Goal: Information Seeking & Learning: Learn about a topic

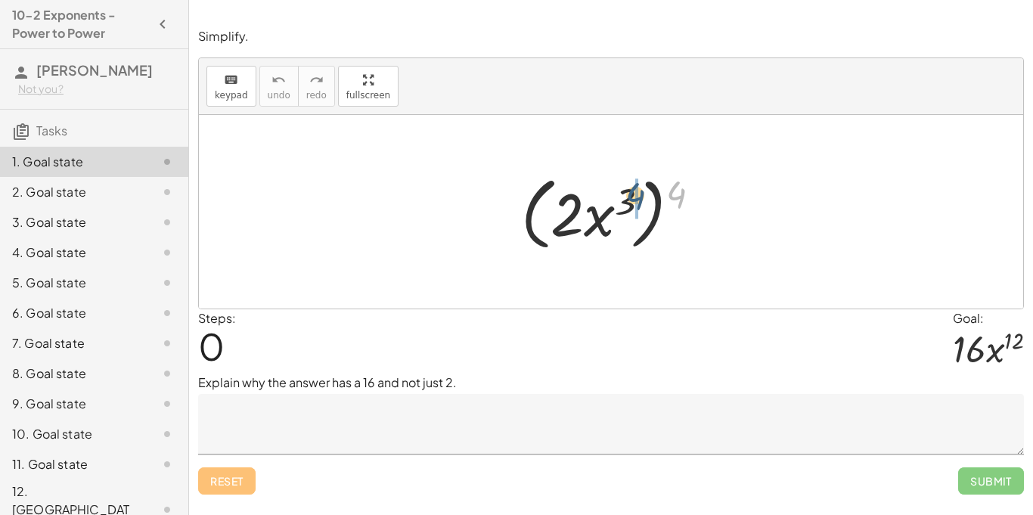
drag, startPoint x: 671, startPoint y: 204, endPoint x: 621, endPoint y: 210, distance: 50.3
click at [621, 210] on div at bounding box center [617, 212] width 207 height 87
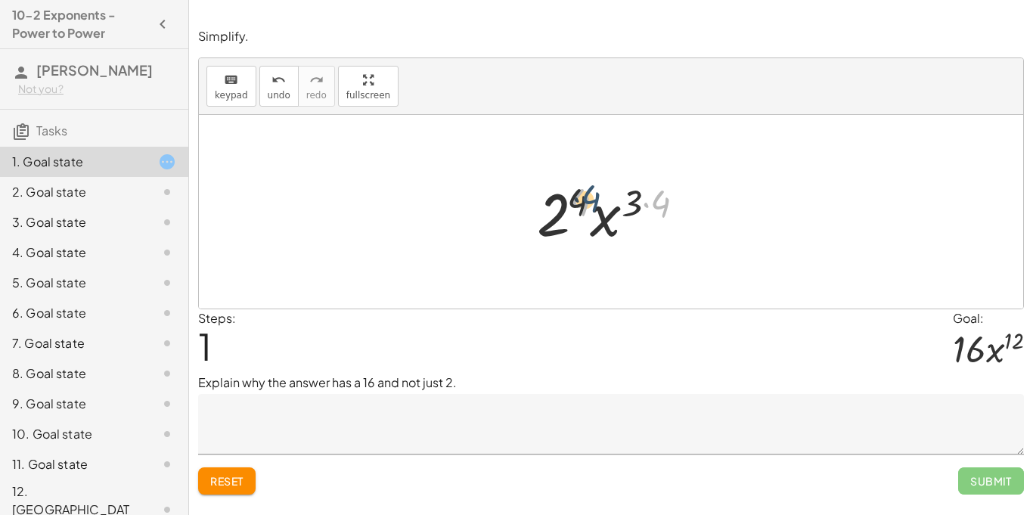
drag, startPoint x: 654, startPoint y: 203, endPoint x: 576, endPoint y: 199, distance: 78.8
click at [576, 199] on div at bounding box center [618, 212] width 176 height 78
drag, startPoint x: 598, startPoint y: 224, endPoint x: 539, endPoint y: 222, distance: 58.3
click at [539, 222] on div at bounding box center [618, 212] width 176 height 78
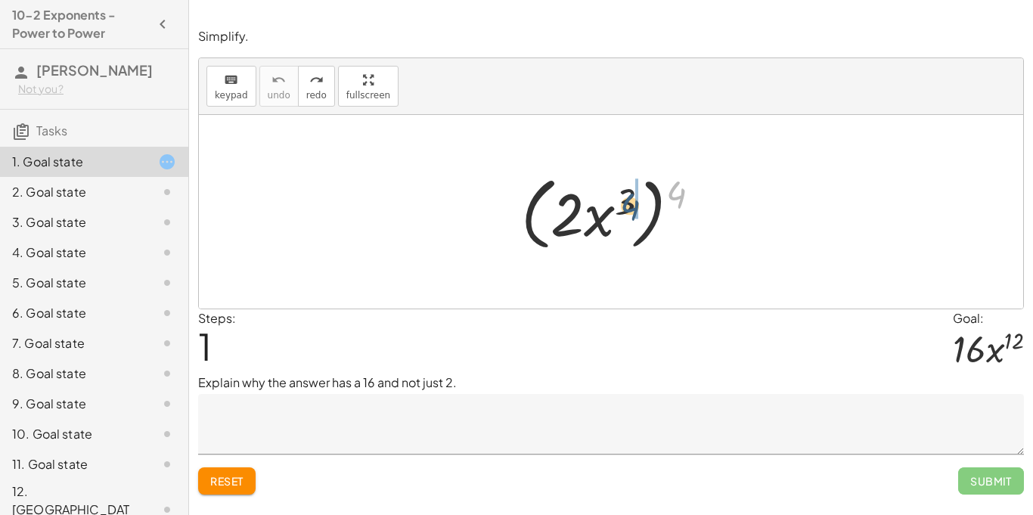
drag, startPoint x: 682, startPoint y: 197, endPoint x: 628, endPoint y: 212, distance: 56.3
click at [628, 212] on div at bounding box center [617, 212] width 207 height 87
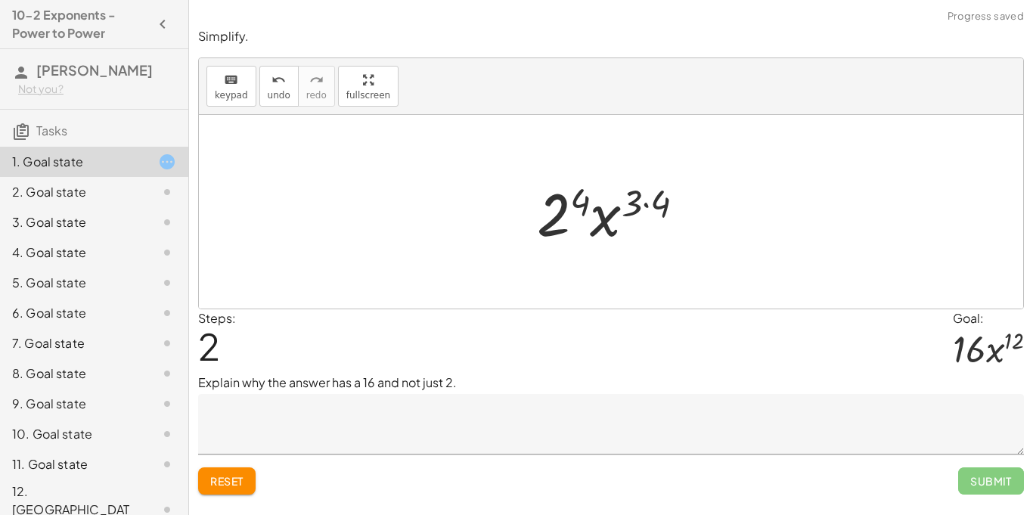
click at [632, 208] on div at bounding box center [618, 212] width 176 height 78
click at [653, 204] on div at bounding box center [618, 212] width 176 height 78
click at [646, 205] on div at bounding box center [617, 212] width 158 height 78
drag, startPoint x: 595, startPoint y: 200, endPoint x: 561, endPoint y: 214, distance: 37.0
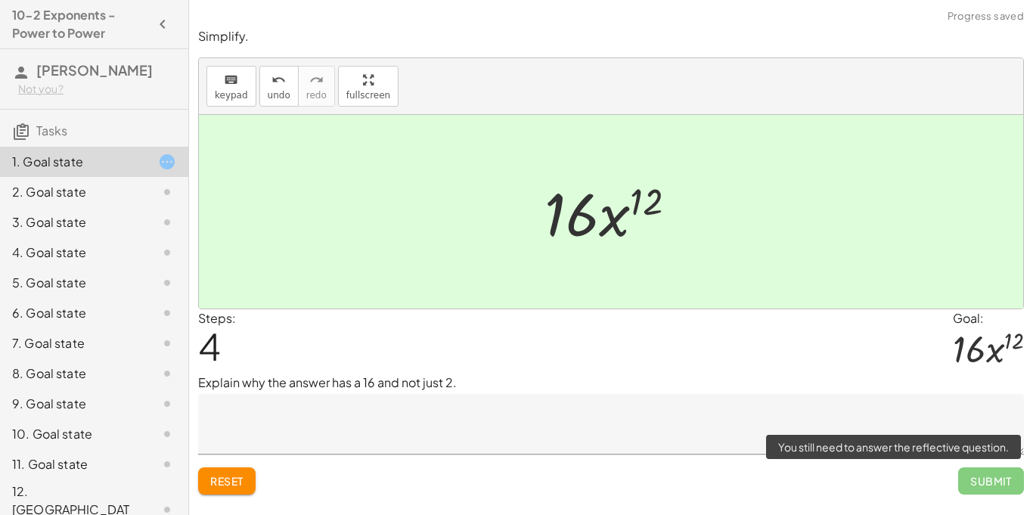
click at [985, 474] on span "Submit" at bounding box center [991, 481] width 66 height 27
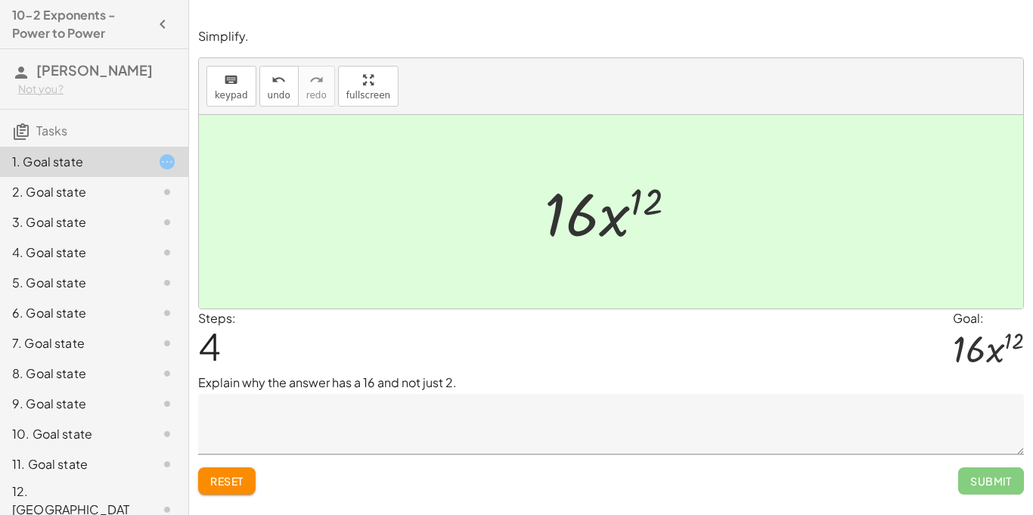
click at [177, 238] on div "2. Goal state" at bounding box center [94, 253] width 188 height 30
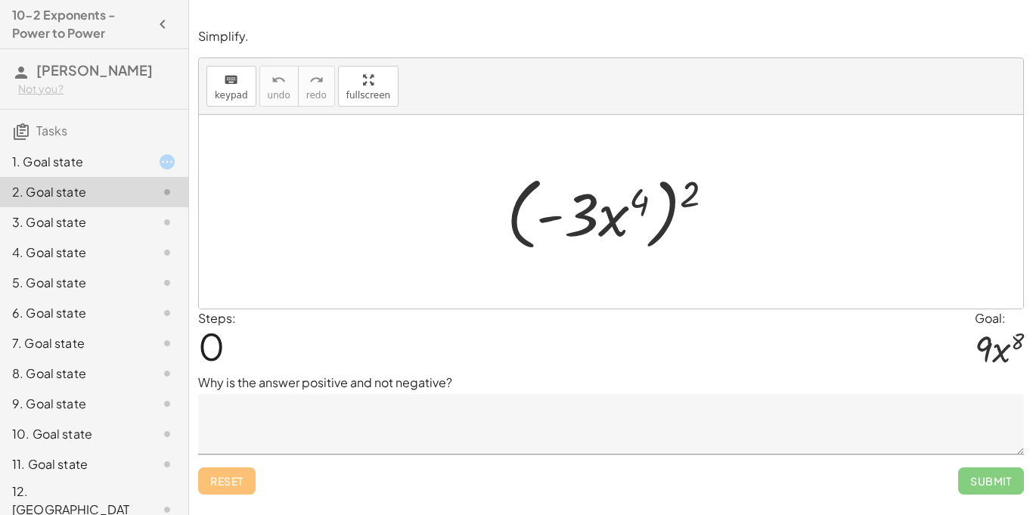
click at [108, 157] on div "1. Goal state" at bounding box center [73, 162] width 122 height 18
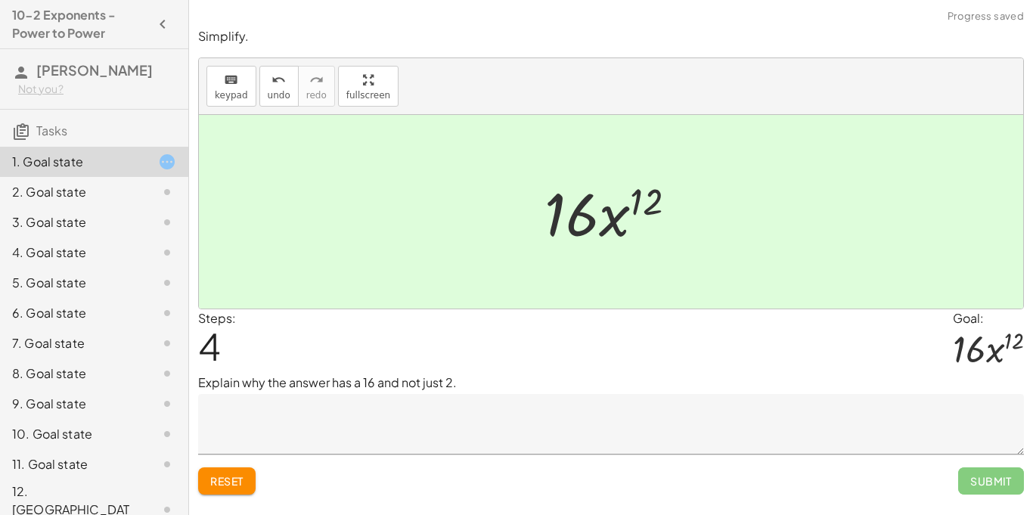
click at [431, 408] on textarea at bounding box center [611, 424] width 826 height 61
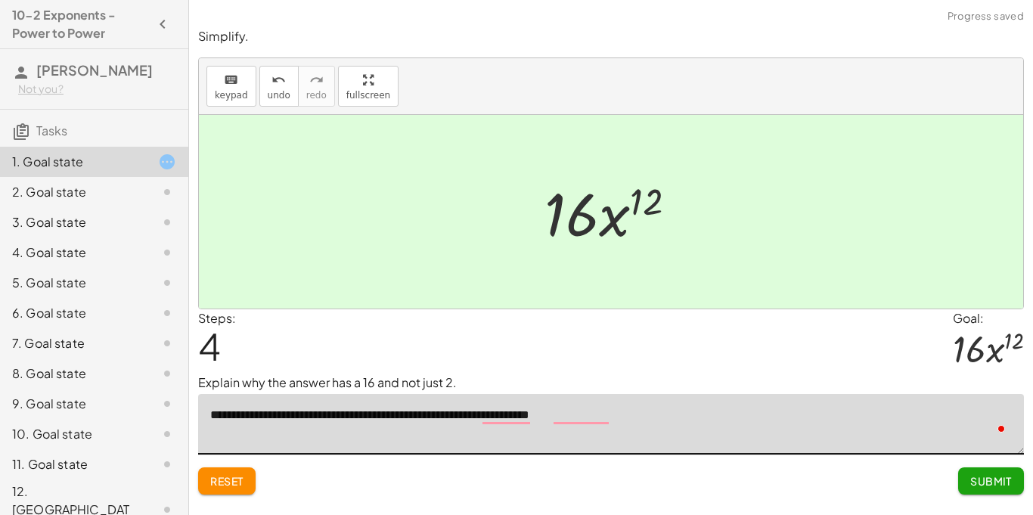
click at [572, 417] on textarea "**********" at bounding box center [611, 424] width 826 height 61
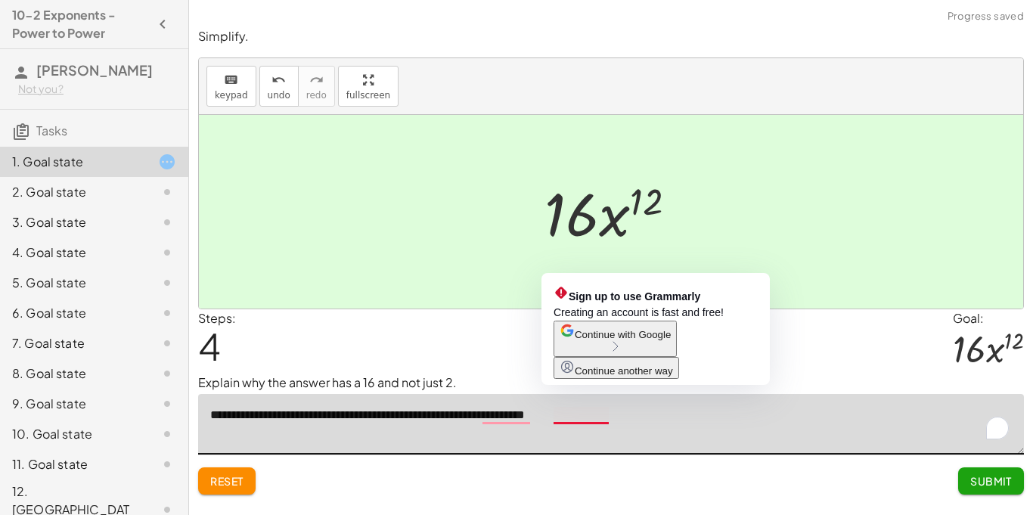
click at [614, 340] on span "Continue with Google" at bounding box center [623, 334] width 96 height 11
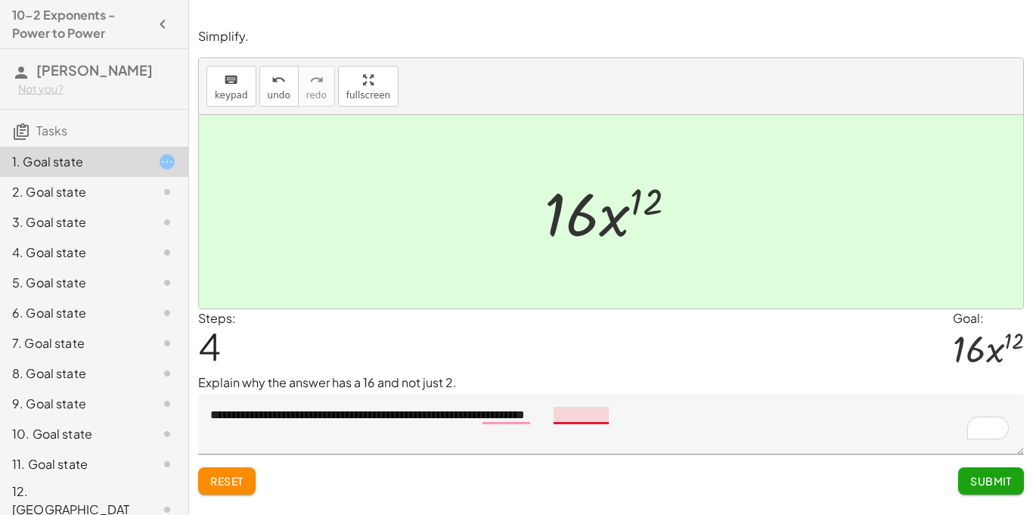
click at [588, 418] on textarea "**********" at bounding box center [611, 424] width 826 height 61
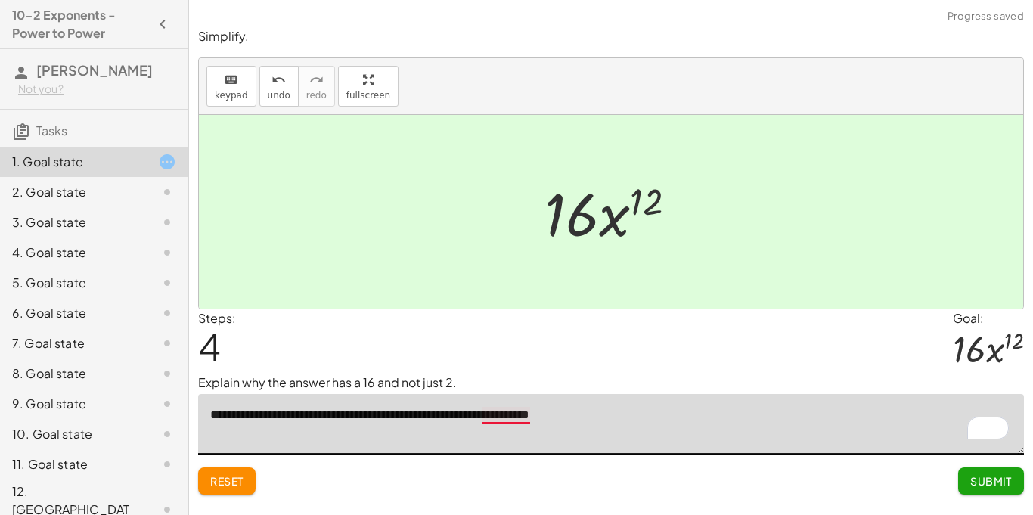
click at [514, 412] on textarea "**********" at bounding box center [611, 424] width 826 height 61
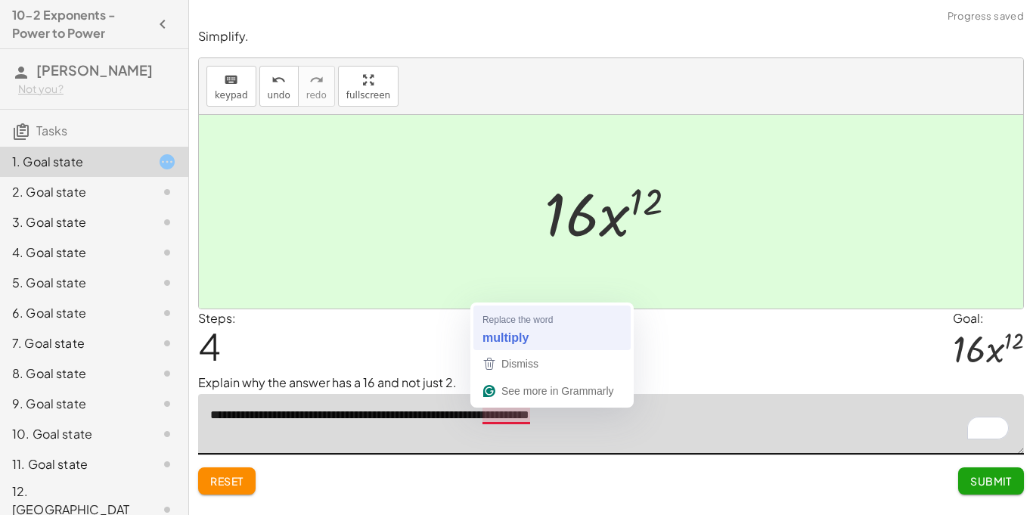
type textarea "**********"
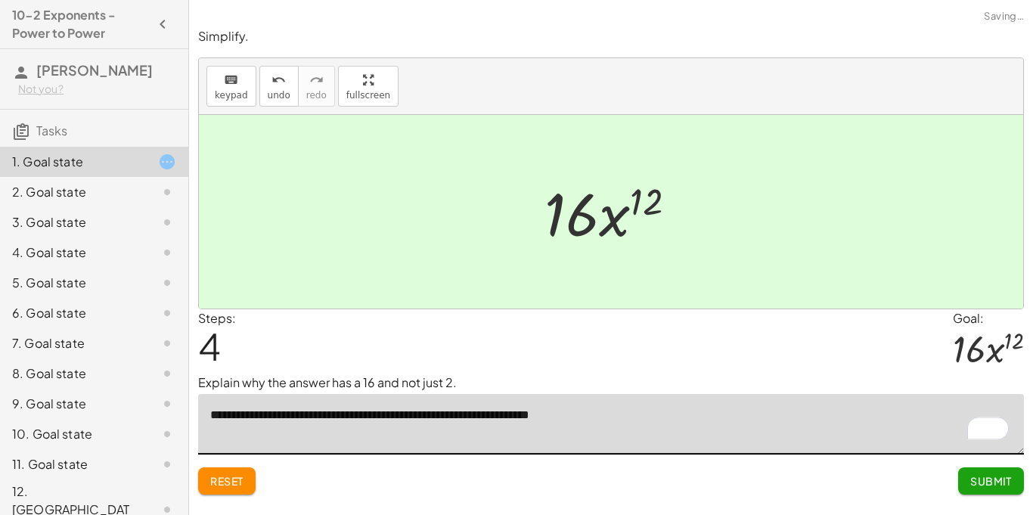
click at [981, 490] on button "Submit" at bounding box center [991, 481] width 66 height 27
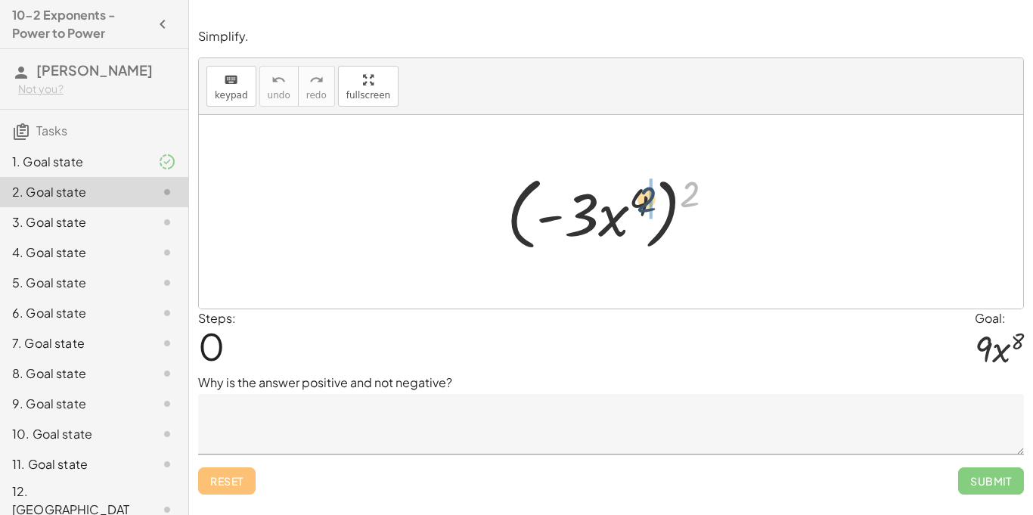
drag, startPoint x: 692, startPoint y: 188, endPoint x: 642, endPoint y: 194, distance: 50.2
click at [642, 194] on div at bounding box center [616, 212] width 235 height 87
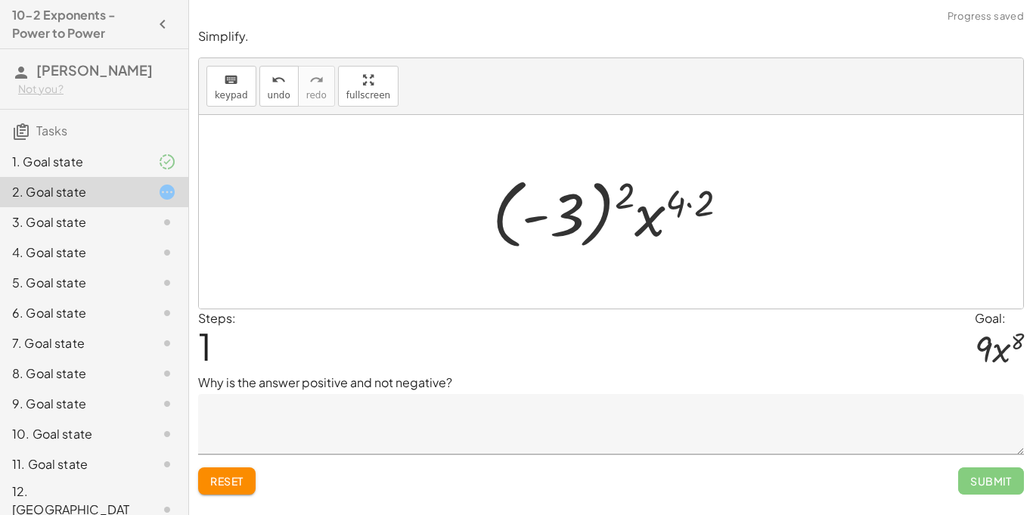
click at [684, 203] on div at bounding box center [616, 212] width 263 height 84
click at [695, 204] on div at bounding box center [616, 212] width 263 height 84
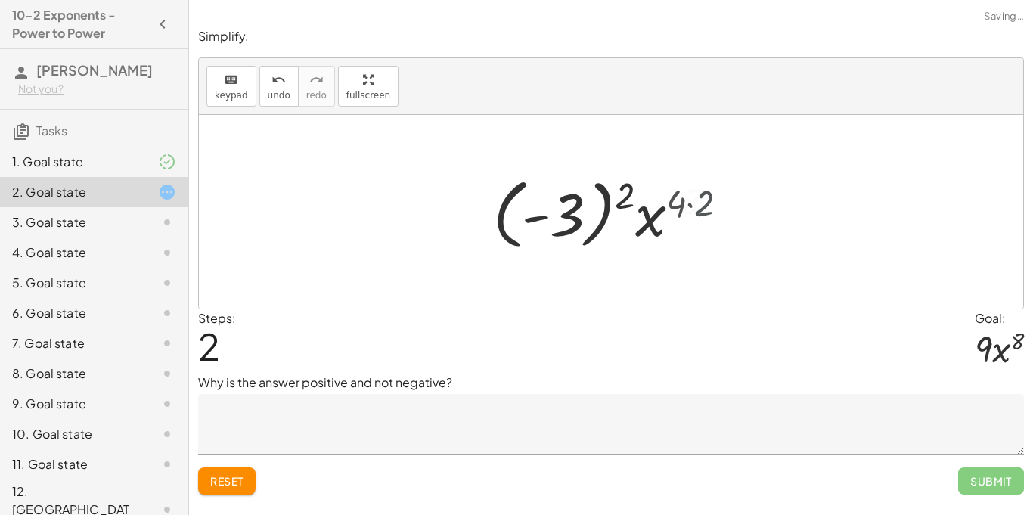
click at [695, 204] on div at bounding box center [617, 212] width 237 height 84
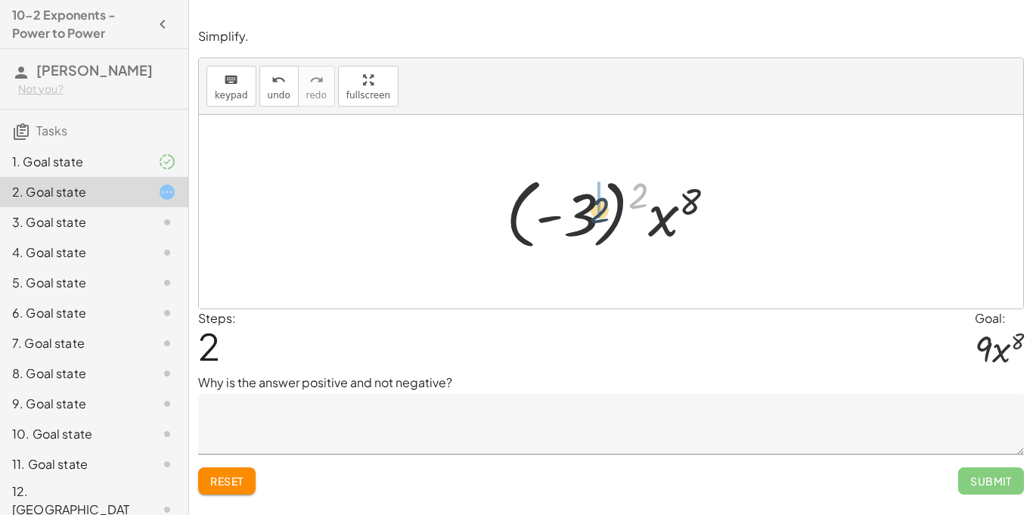
drag, startPoint x: 642, startPoint y: 194, endPoint x: 586, endPoint y: 216, distance: 60.8
click at [586, 216] on div at bounding box center [617, 212] width 237 height 84
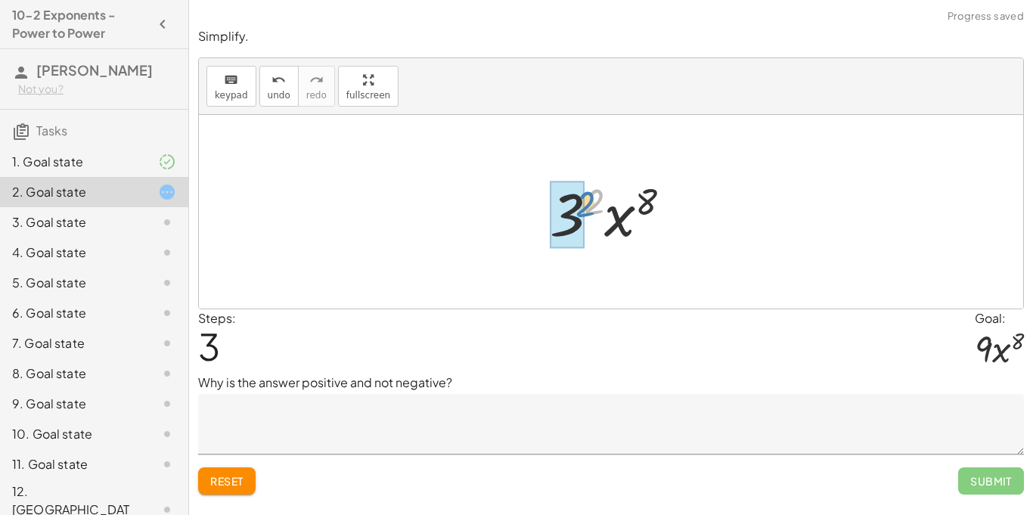
drag, startPoint x: 597, startPoint y: 207, endPoint x: 568, endPoint y: 215, distance: 29.7
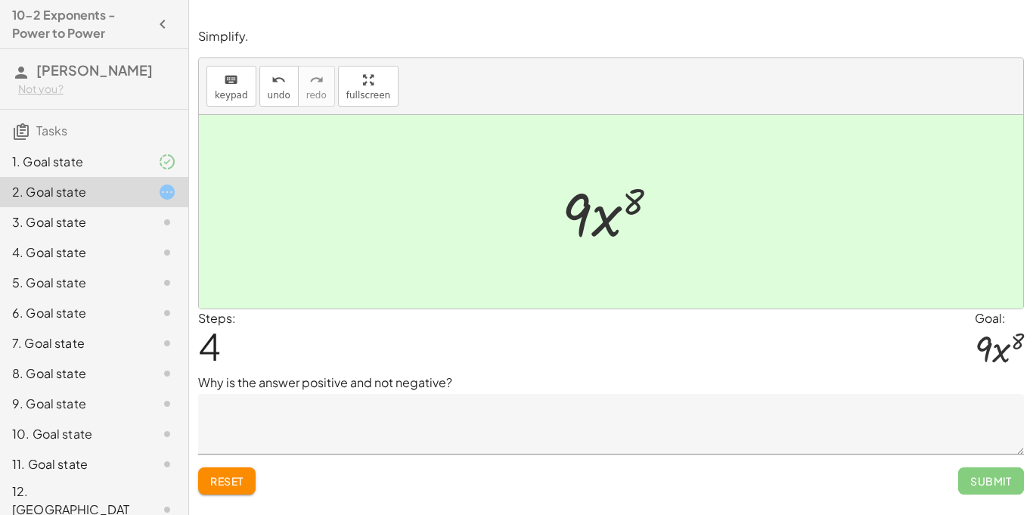
click at [528, 424] on textarea at bounding box center [611, 424] width 826 height 61
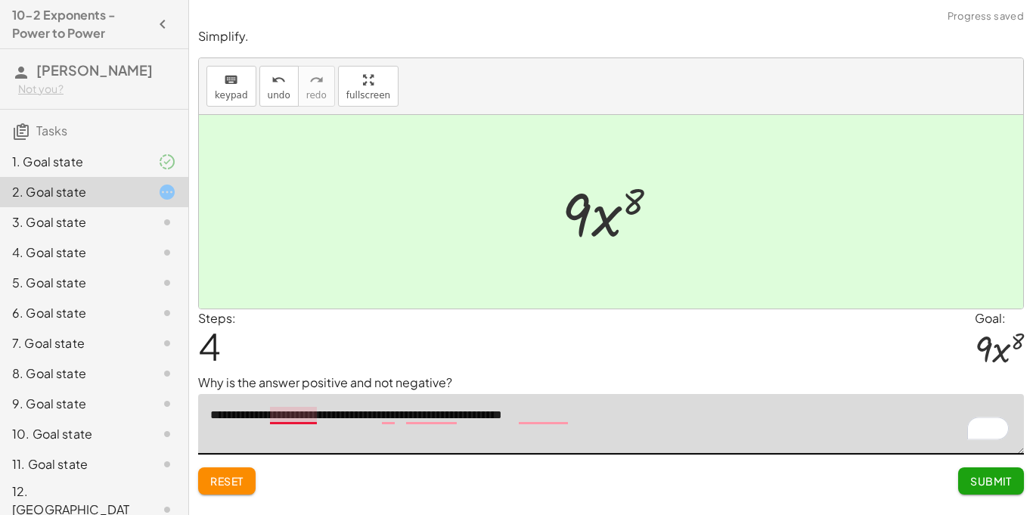
click at [299, 418] on textarea "**********" at bounding box center [611, 424] width 826 height 61
click at [420, 427] on textarea "**********" at bounding box center [611, 424] width 826 height 61
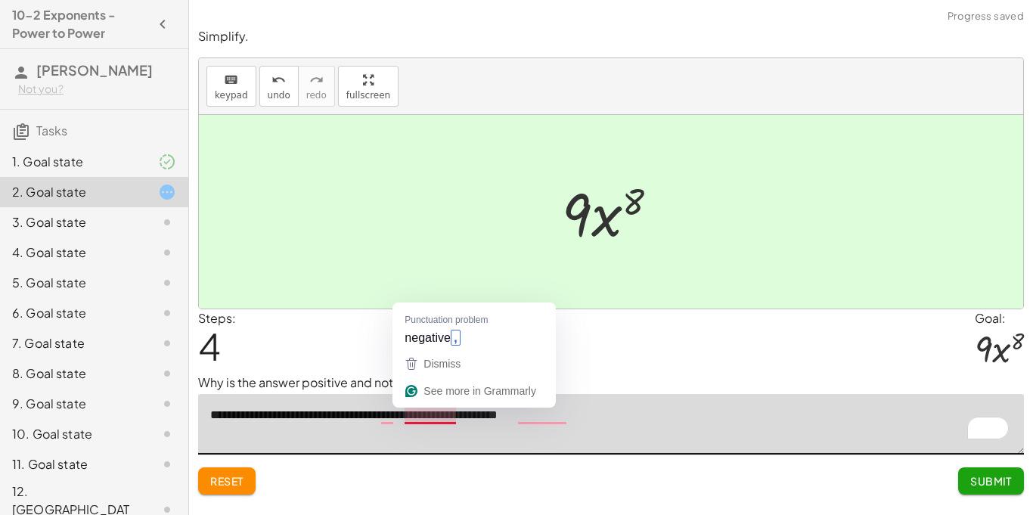
click at [426, 420] on textarea "**********" at bounding box center [611, 424] width 826 height 61
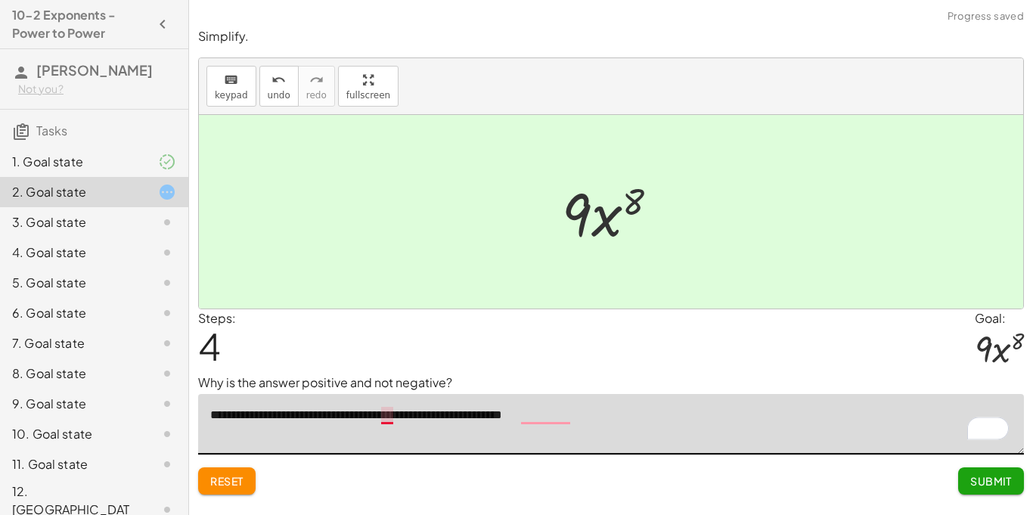
click at [394, 411] on textarea "**********" at bounding box center [611, 424] width 826 height 61
click at [551, 411] on textarea "**********" at bounding box center [611, 424] width 826 height 61
type textarea "**********"
click at [1005, 481] on span "Submit" at bounding box center [992, 481] width 42 height 14
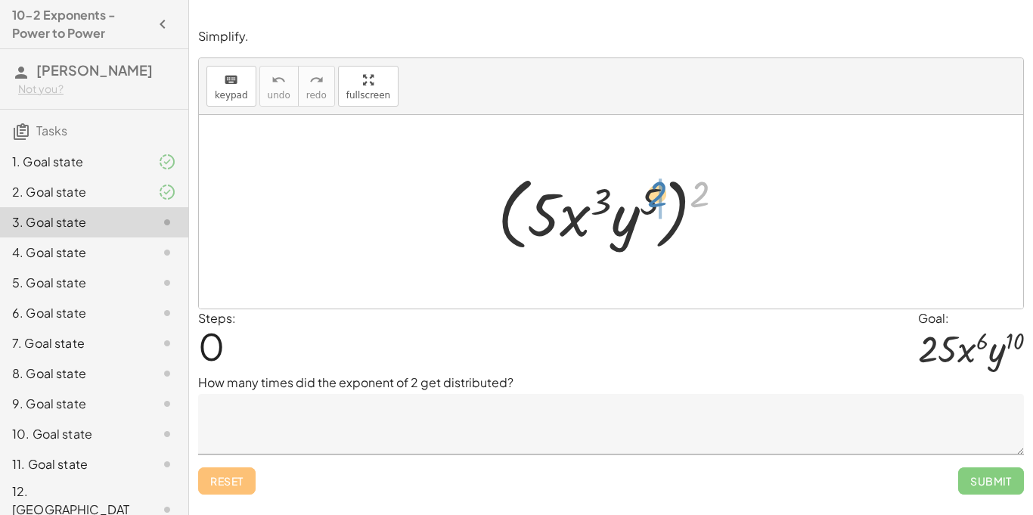
drag, startPoint x: 694, startPoint y: 191, endPoint x: 653, endPoint y: 191, distance: 41.6
click at [653, 191] on div at bounding box center [616, 212] width 253 height 87
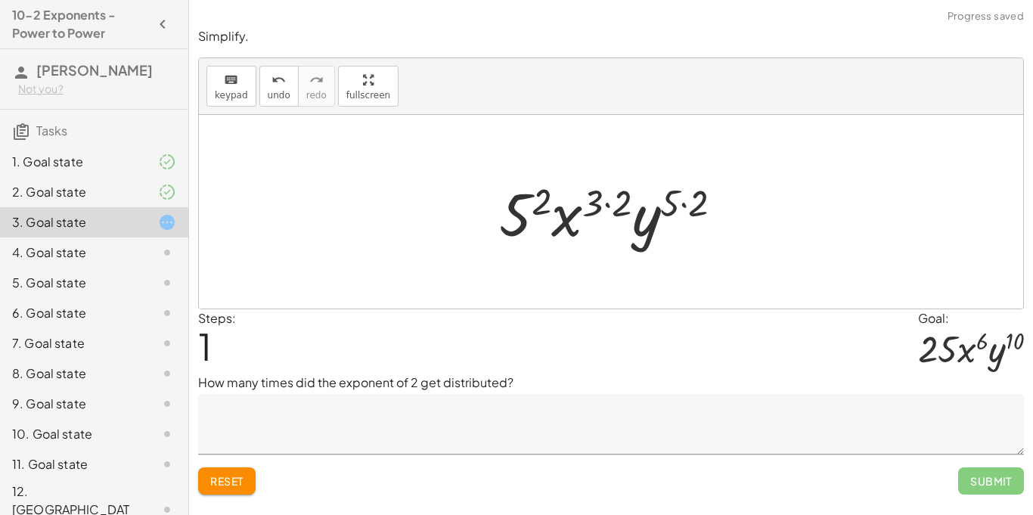
click at [608, 202] on div at bounding box center [617, 212] width 251 height 78
click at [608, 202] on div at bounding box center [617, 212] width 222 height 78
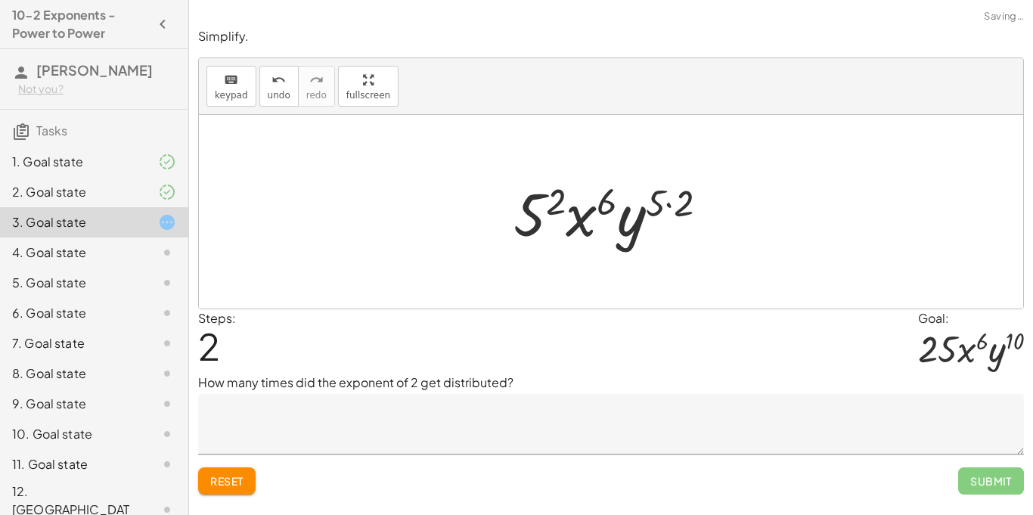
click at [679, 203] on div at bounding box center [617, 212] width 222 height 78
click at [679, 203] on div at bounding box center [616, 212] width 204 height 78
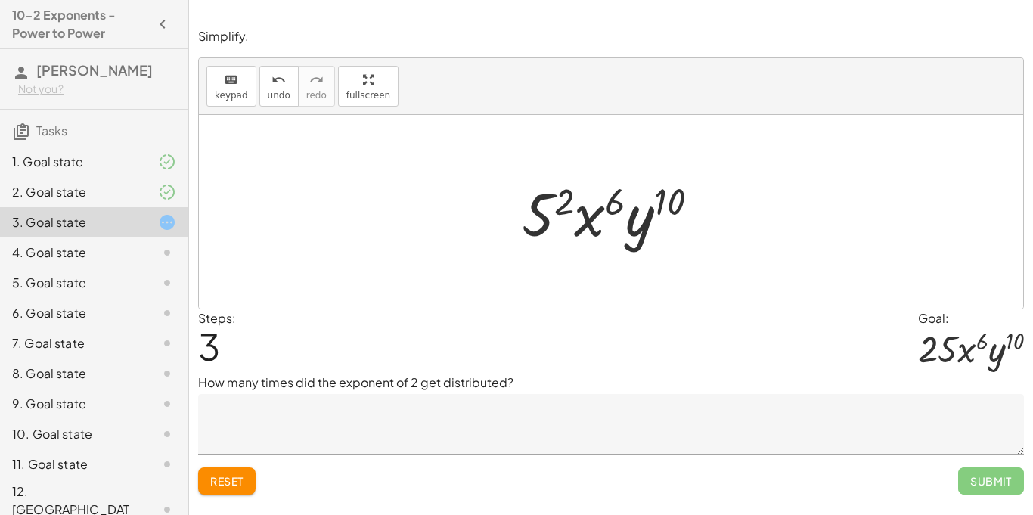
click at [567, 204] on div at bounding box center [616, 212] width 204 height 78
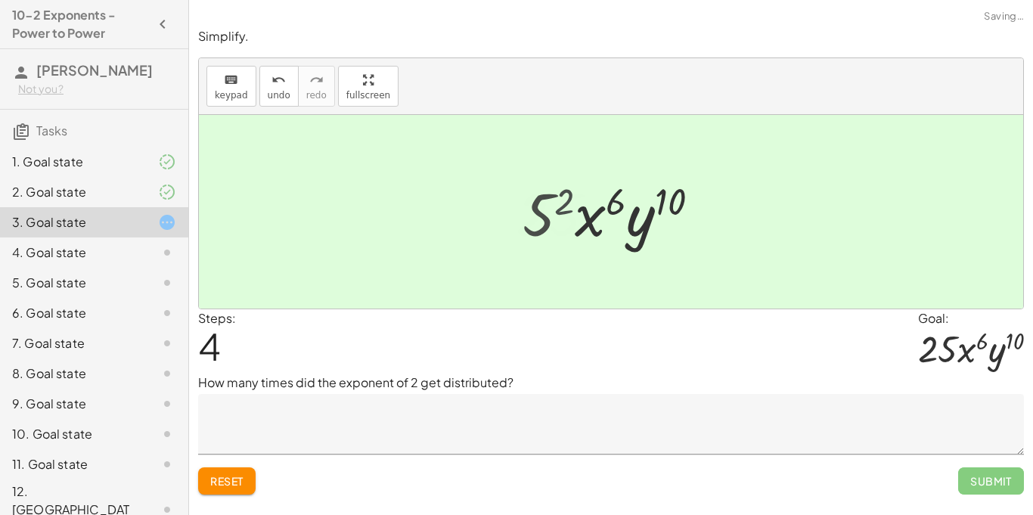
click at [567, 204] on div at bounding box center [617, 212] width 218 height 78
click at [460, 421] on textarea at bounding box center [611, 424] width 826 height 61
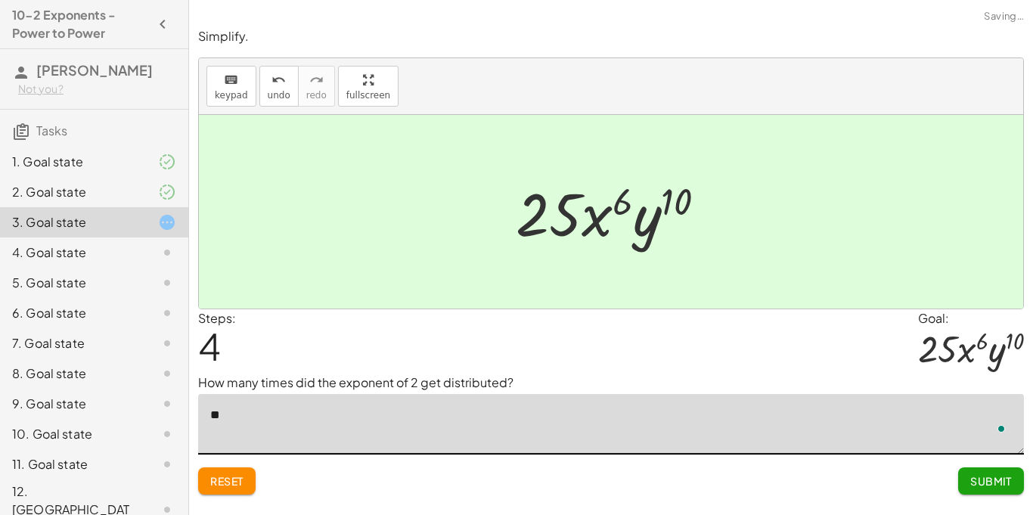
type textarea "*"
type textarea "**********"
click at [984, 485] on span "Submit" at bounding box center [992, 481] width 42 height 14
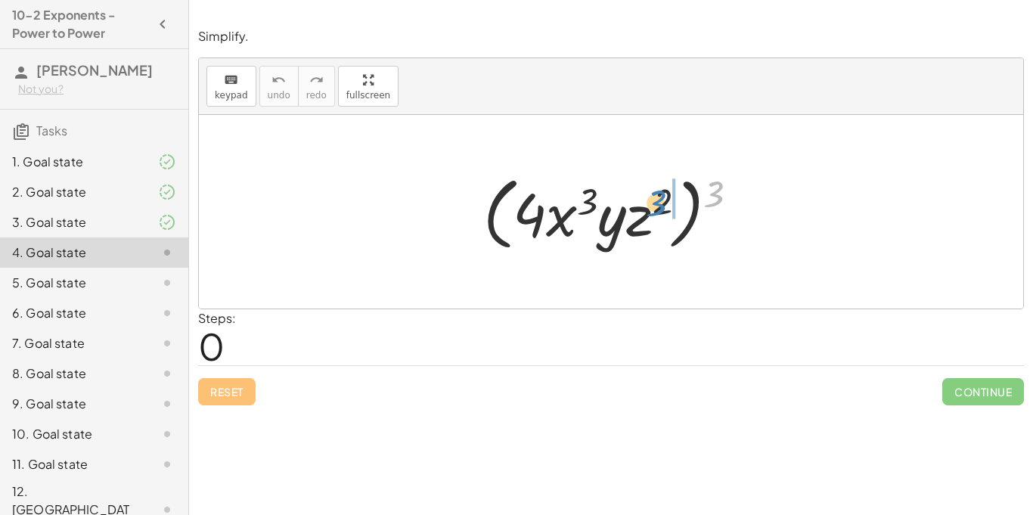
drag, startPoint x: 718, startPoint y: 194, endPoint x: 661, endPoint y: 204, distance: 57.5
click at [661, 204] on div at bounding box center [617, 212] width 282 height 87
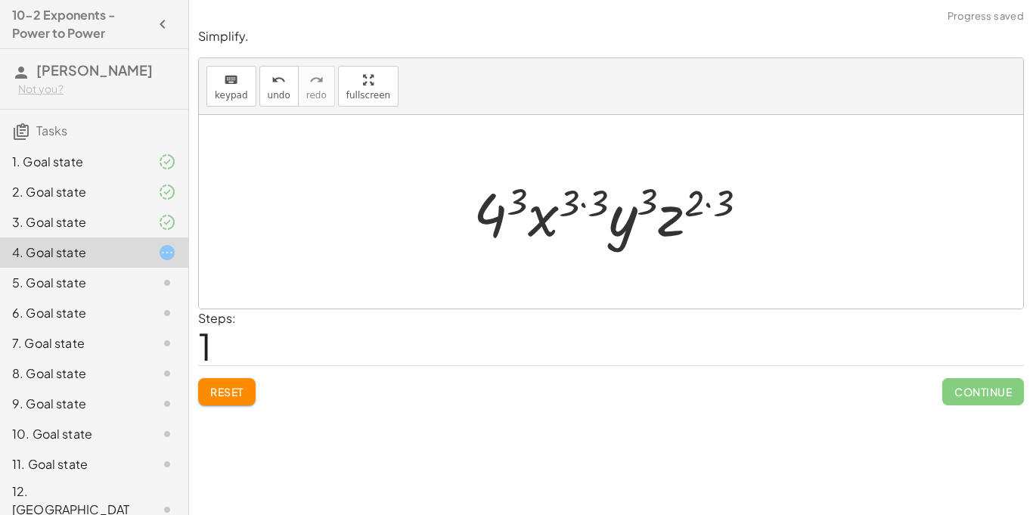
click at [598, 204] on div at bounding box center [617, 212] width 302 height 78
click at [598, 204] on div at bounding box center [616, 212] width 269 height 78
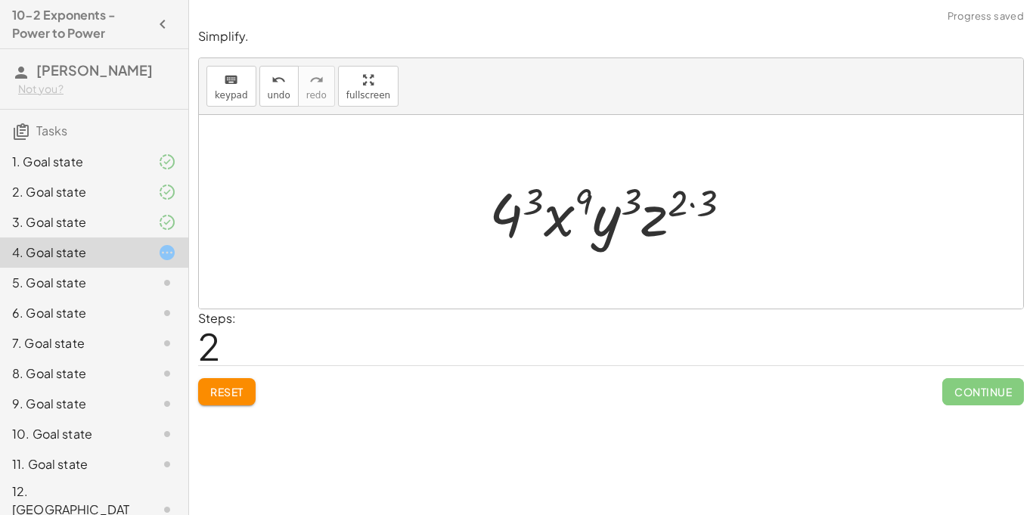
click at [683, 204] on div at bounding box center [616, 212] width 269 height 78
click at [698, 204] on div at bounding box center [616, 212] width 269 height 78
click at [698, 204] on div at bounding box center [617, 212] width 241 height 78
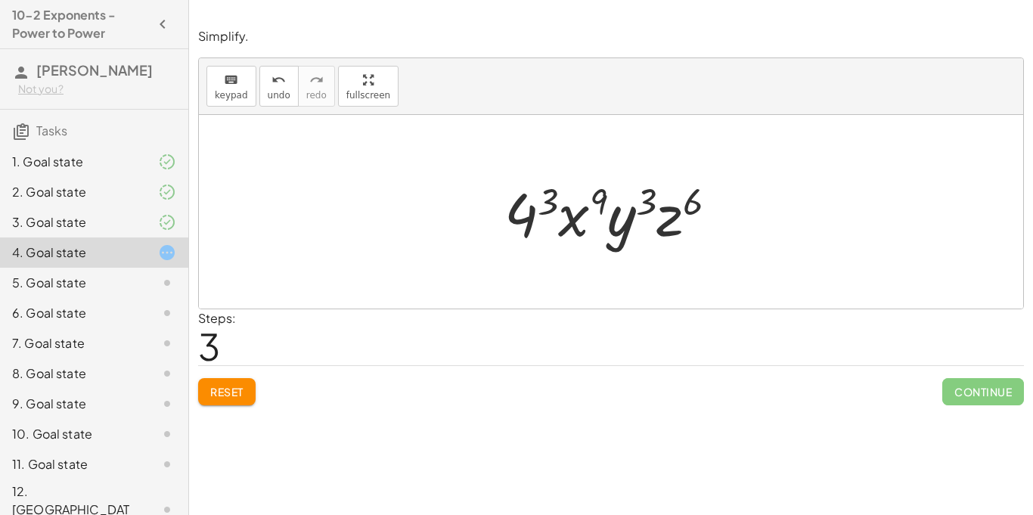
click at [854, 327] on div "Steps: 3" at bounding box center [611, 337] width 826 height 56
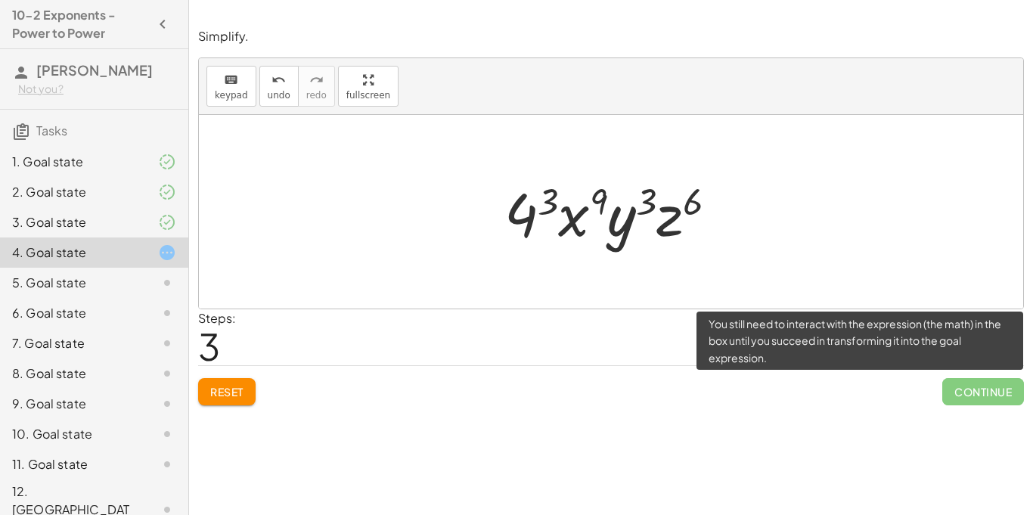
click at [993, 387] on span "Continue" at bounding box center [984, 391] width 82 height 27
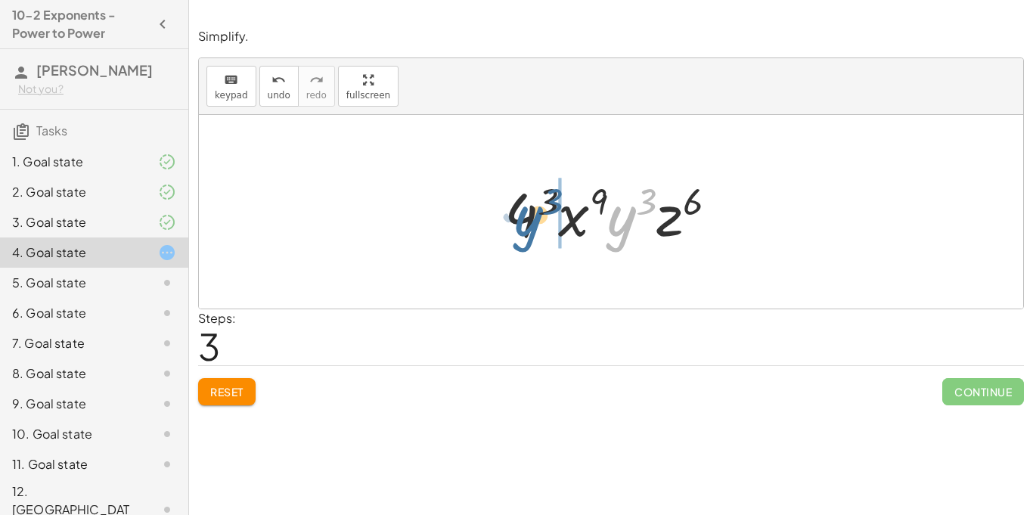
drag, startPoint x: 623, startPoint y: 230, endPoint x: 528, endPoint y: 230, distance: 94.6
click at [528, 230] on div at bounding box center [617, 212] width 241 height 78
drag, startPoint x: 618, startPoint y: 221, endPoint x: 531, endPoint y: 224, distance: 87.1
click at [531, 224] on div at bounding box center [617, 212] width 241 height 78
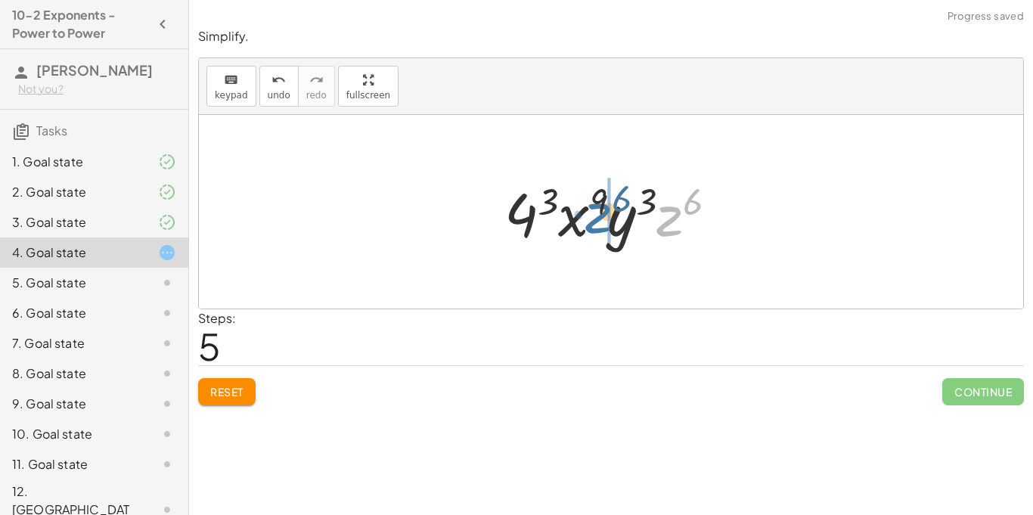
drag, startPoint x: 655, startPoint y: 232, endPoint x: 578, endPoint y: 228, distance: 77.3
click at [578, 228] on div at bounding box center [617, 212] width 241 height 78
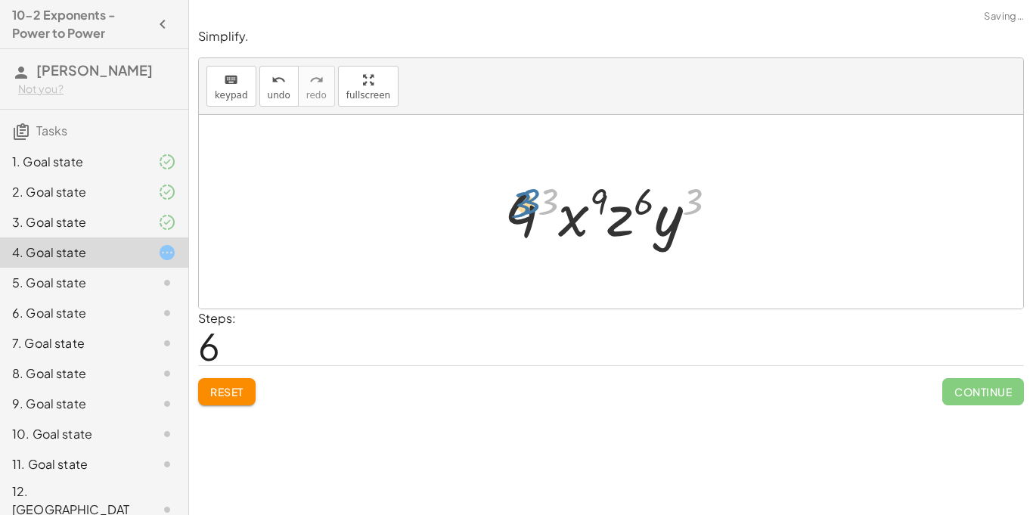
drag, startPoint x: 697, startPoint y: 197, endPoint x: 542, endPoint y: 198, distance: 154.3
click at [542, 198] on div at bounding box center [617, 212] width 241 height 78
drag, startPoint x: 592, startPoint y: 201, endPoint x: 695, endPoint y: 203, distance: 102.9
click at [695, 203] on div at bounding box center [617, 212] width 241 height 78
drag, startPoint x: 645, startPoint y: 197, endPoint x: 698, endPoint y: 195, distance: 53.0
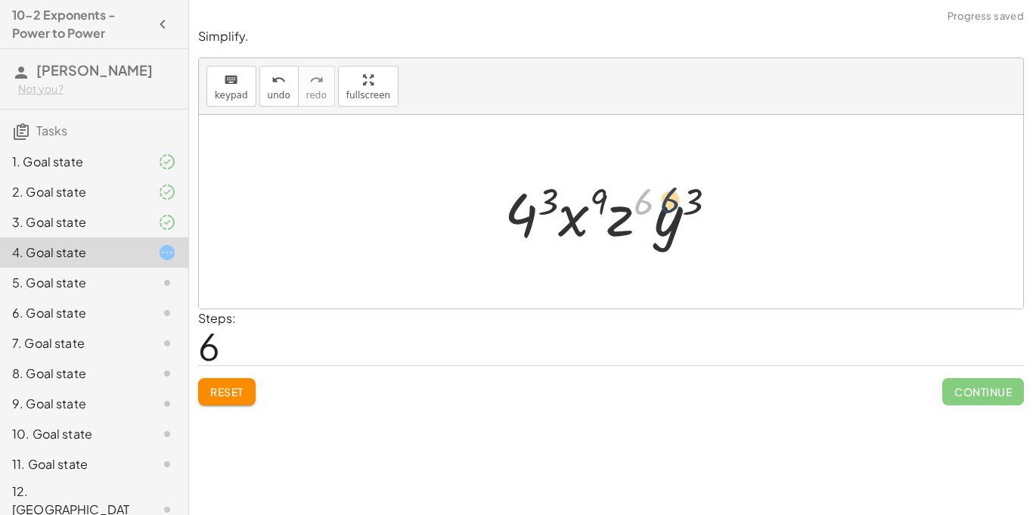
click at [698, 195] on div at bounding box center [617, 212] width 241 height 78
click at [274, 92] on span "undo" at bounding box center [279, 95] width 23 height 11
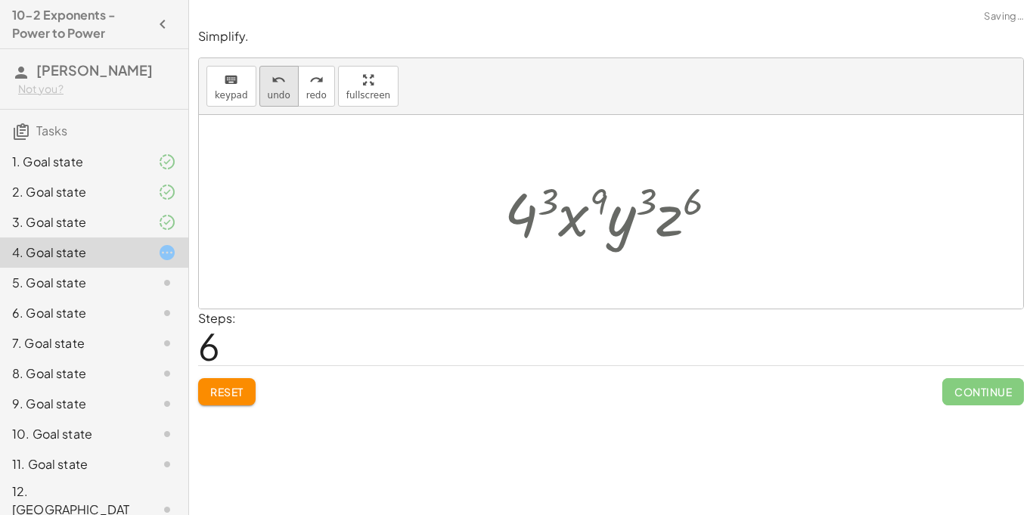
click at [274, 92] on span "undo" at bounding box center [279, 95] width 23 height 11
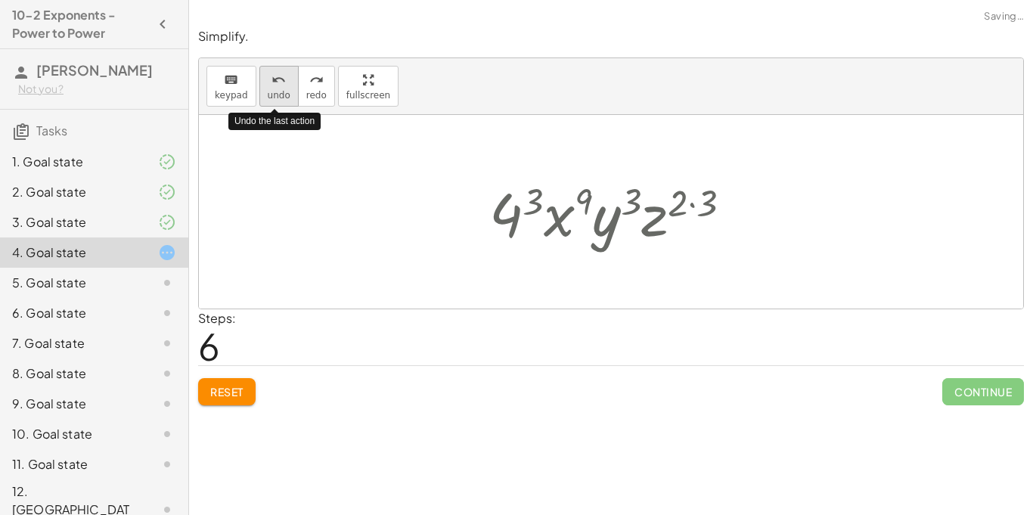
click at [274, 92] on span "undo" at bounding box center [279, 95] width 23 height 11
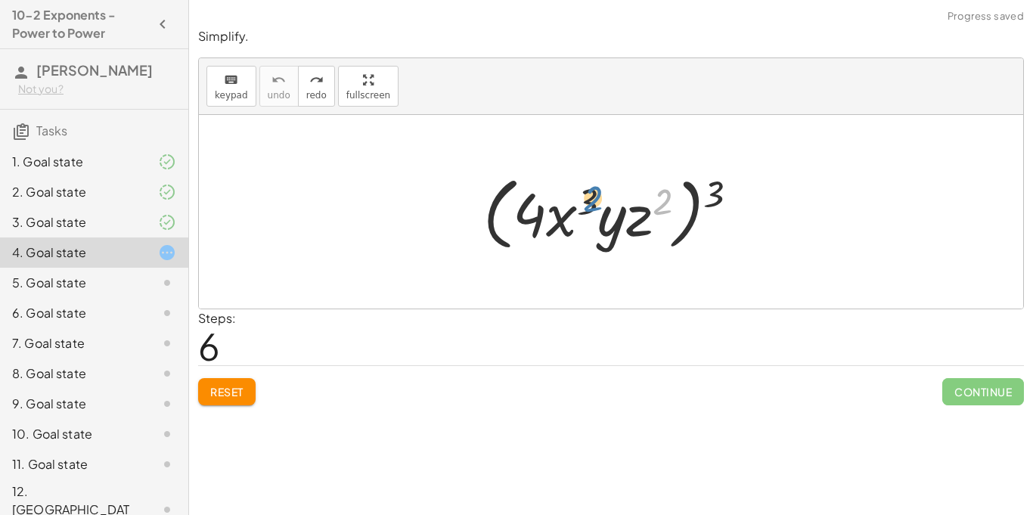
drag, startPoint x: 670, startPoint y: 193, endPoint x: 598, endPoint y: 188, distance: 71.3
click at [598, 188] on div at bounding box center [617, 212] width 282 height 87
drag, startPoint x: 716, startPoint y: 203, endPoint x: 586, endPoint y: 210, distance: 129.5
click at [586, 210] on div at bounding box center [617, 212] width 282 height 87
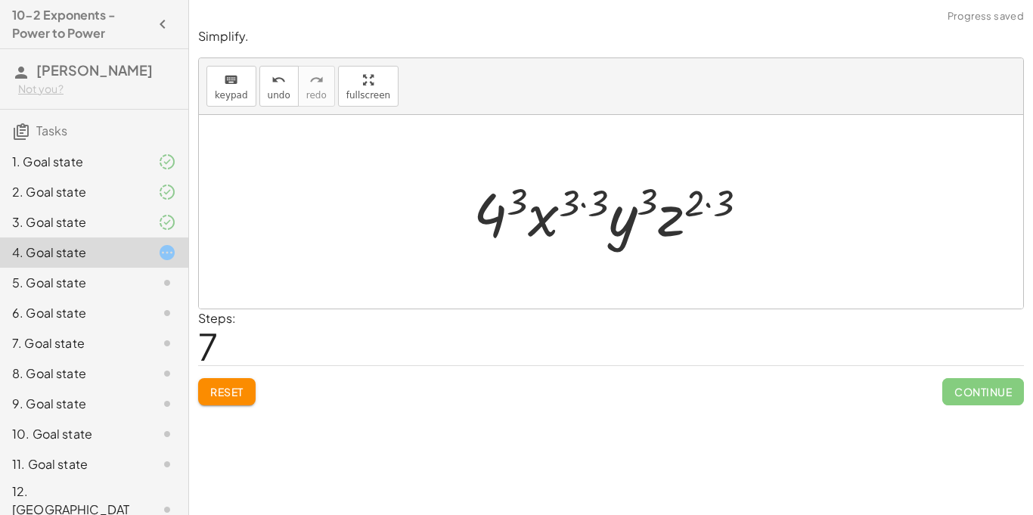
click at [586, 210] on div at bounding box center [617, 212] width 302 height 78
click at [586, 210] on div at bounding box center [616, 212] width 269 height 78
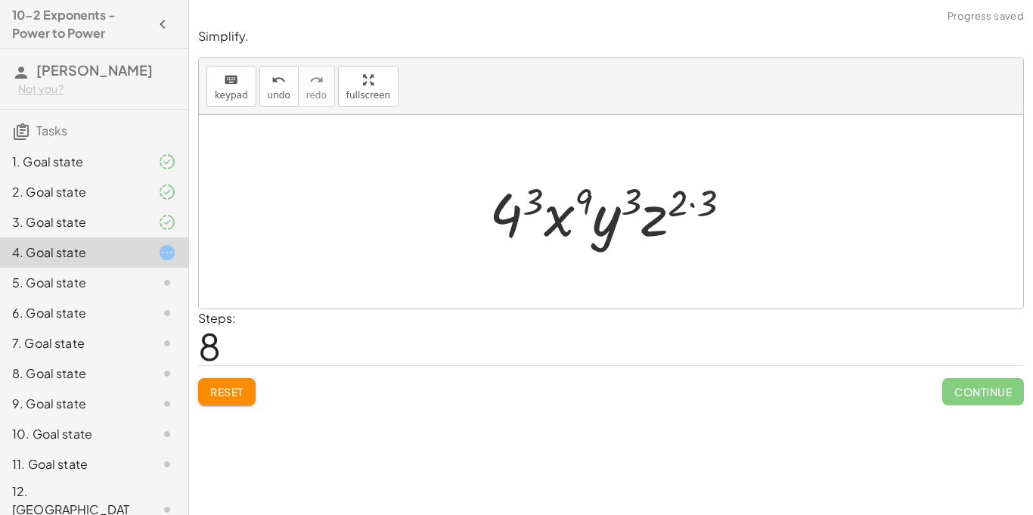
click at [706, 204] on div at bounding box center [616, 212] width 269 height 78
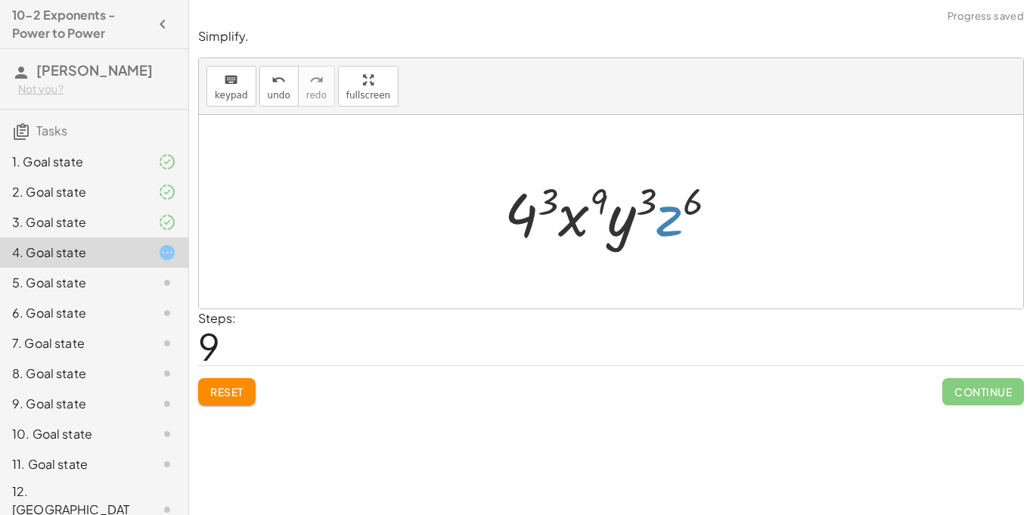
click at [673, 213] on div at bounding box center [617, 212] width 241 height 78
drag, startPoint x: 551, startPoint y: 200, endPoint x: 532, endPoint y: 212, distance: 22.7
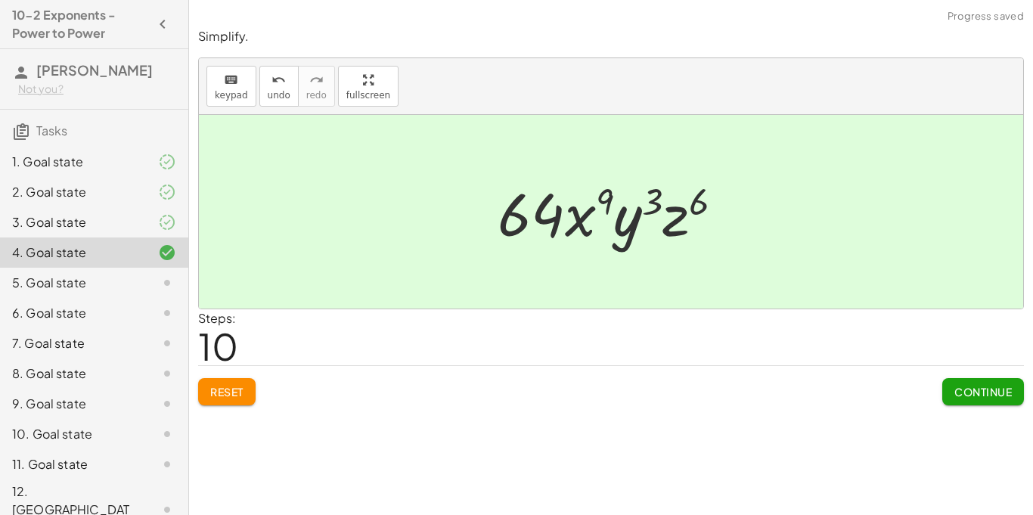
click at [1000, 393] on span "Continue" at bounding box center [983, 392] width 57 height 14
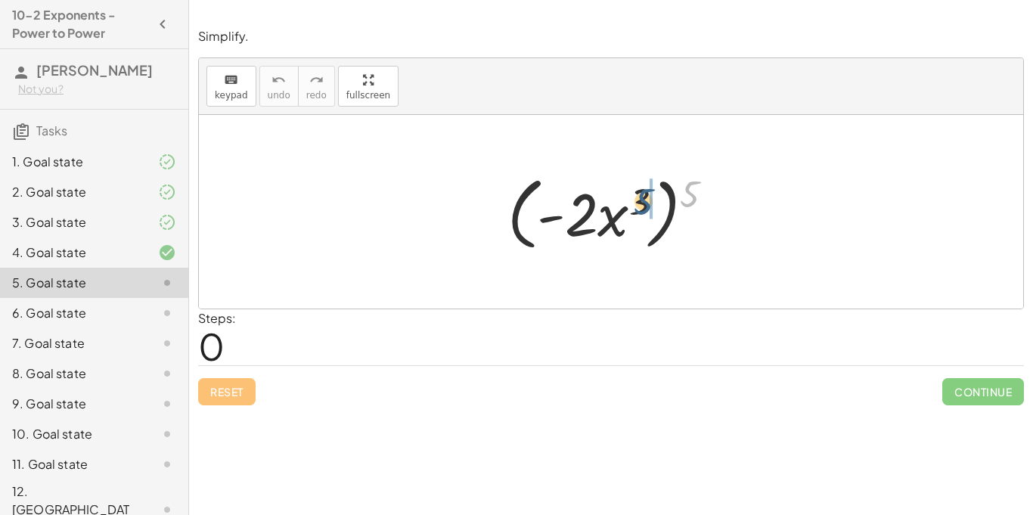
drag, startPoint x: 685, startPoint y: 200, endPoint x: 638, endPoint y: 207, distance: 47.5
click at [638, 207] on div at bounding box center [617, 212] width 234 height 87
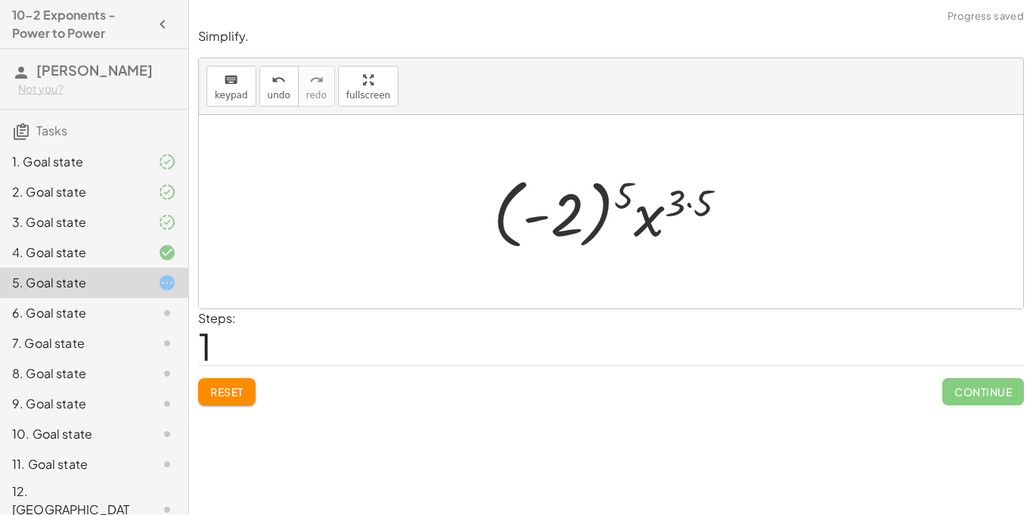
click at [693, 204] on div at bounding box center [617, 212] width 262 height 84
click at [693, 204] on div at bounding box center [616, 212] width 245 height 84
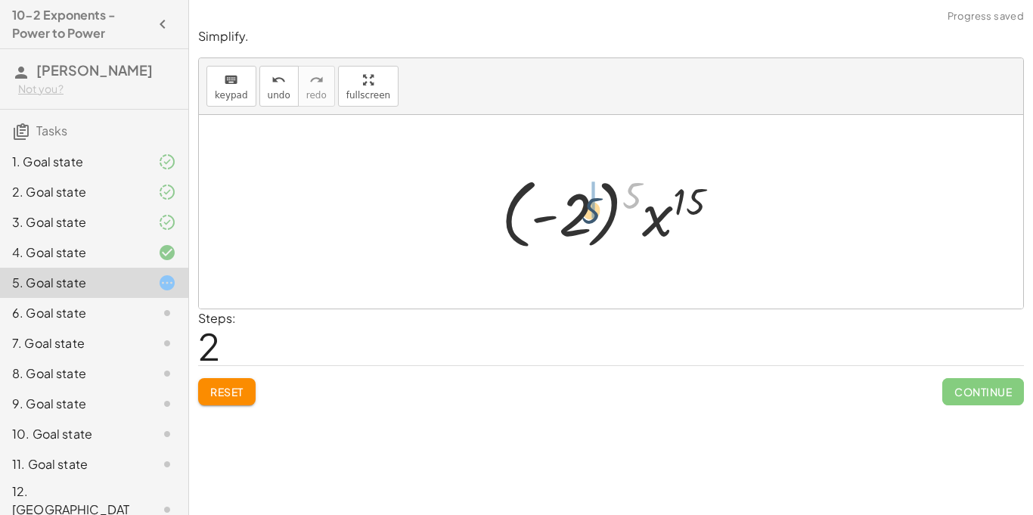
drag, startPoint x: 632, startPoint y: 193, endPoint x: 583, endPoint y: 210, distance: 52.2
click at [583, 210] on div at bounding box center [616, 212] width 245 height 84
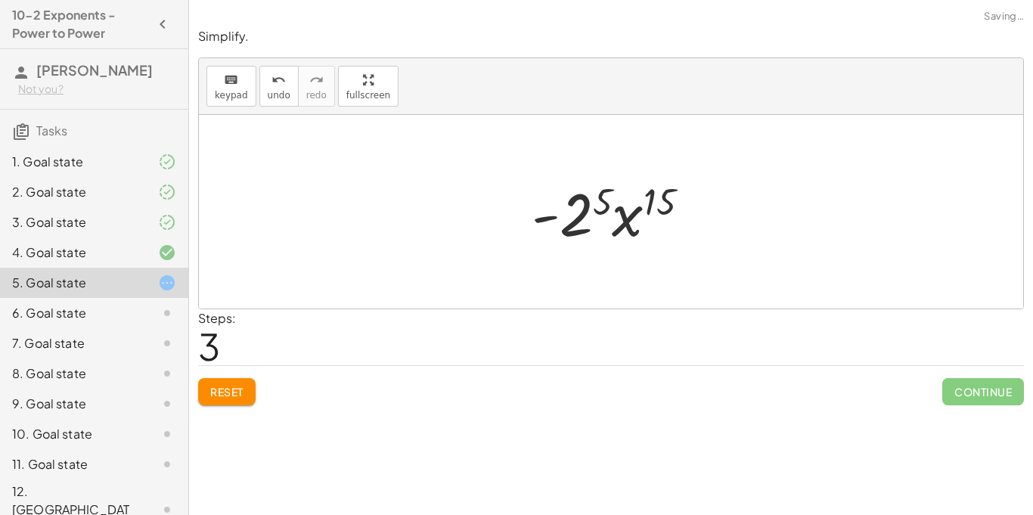
click at [581, 212] on div at bounding box center [616, 212] width 185 height 78
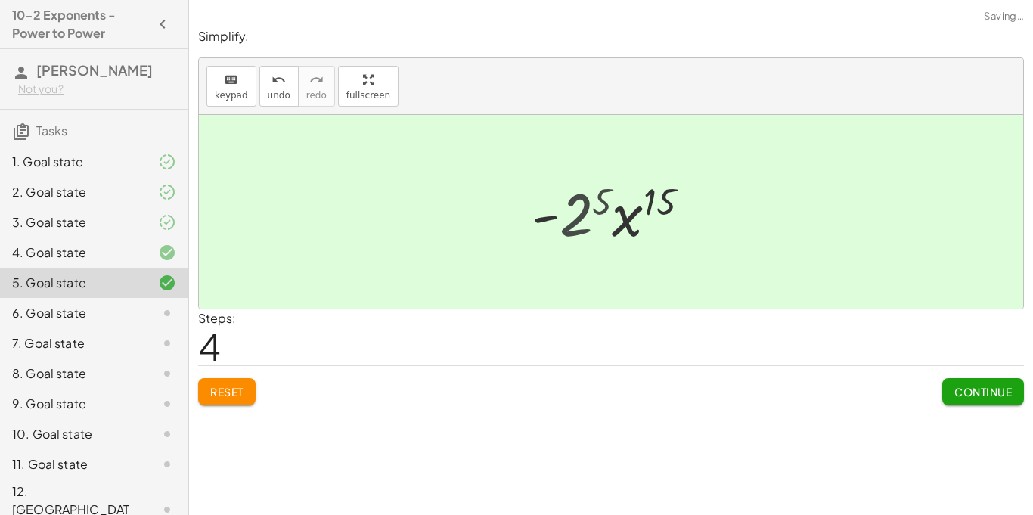
click at [581, 212] on div at bounding box center [617, 212] width 200 height 78
click at [972, 377] on div "Continue" at bounding box center [984, 385] width 82 height 39
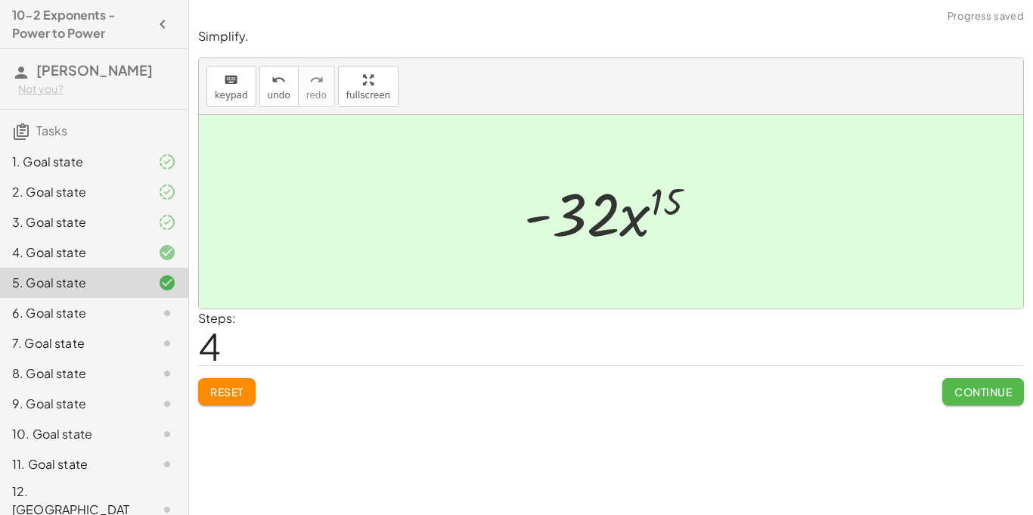
click at [981, 390] on span "Continue" at bounding box center [983, 392] width 57 height 14
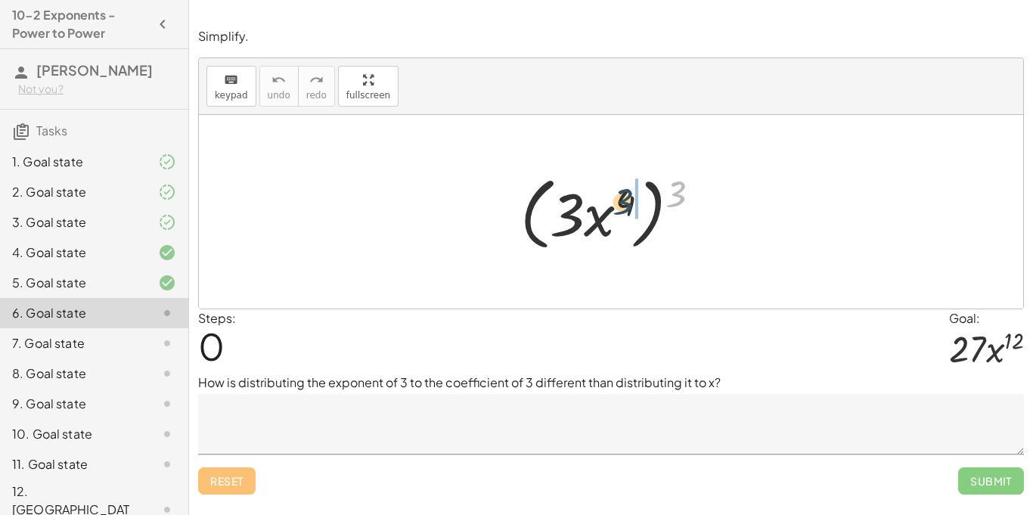
drag, startPoint x: 674, startPoint y: 191, endPoint x: 622, endPoint y: 200, distance: 53.0
click at [622, 200] on div at bounding box center [617, 212] width 208 height 87
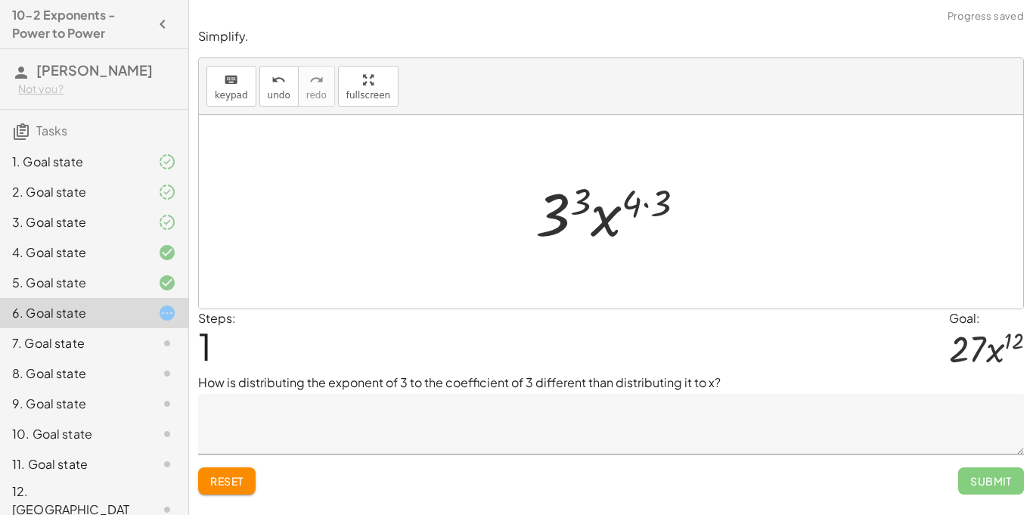
click at [644, 207] on div at bounding box center [616, 212] width 177 height 78
drag, startPoint x: 596, startPoint y: 203, endPoint x: 582, endPoint y: 206, distance: 14.7
click at [582, 206] on div at bounding box center [616, 212] width 160 height 78
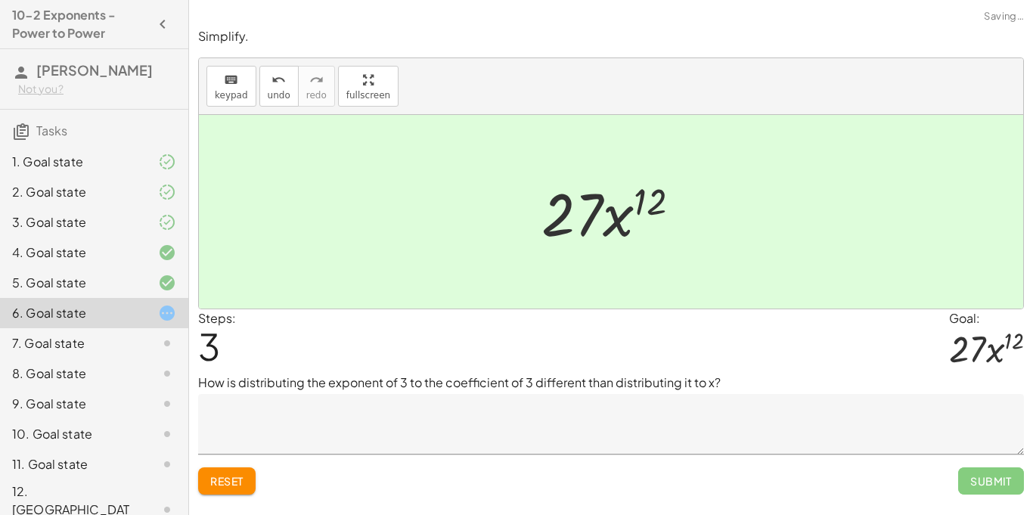
click at [488, 442] on textarea at bounding box center [611, 424] width 826 height 61
drag, startPoint x: 443, startPoint y: 382, endPoint x: 520, endPoint y: 389, distance: 76.7
click at [520, 389] on p "How is distributing the exponent of 3 to the coefficient of 3 different than di…" at bounding box center [611, 383] width 826 height 18
click at [482, 381] on p "How is distributing the exponent of 3 to the coefficient of 3 different than di…" at bounding box center [611, 383] width 826 height 18
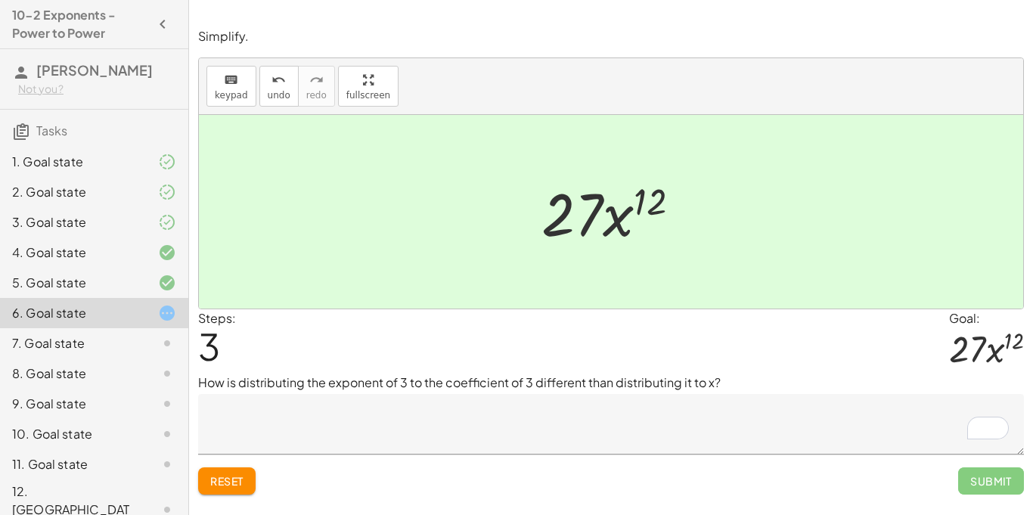
click at [482, 381] on p "How is distributing the exponent of 3 to the coefficient of 3 different than di…" at bounding box center [611, 383] width 826 height 18
click at [583, 421] on textarea "To enrich screen reader interactions, please activate Accessibility in Grammarl…" at bounding box center [611, 424] width 826 height 61
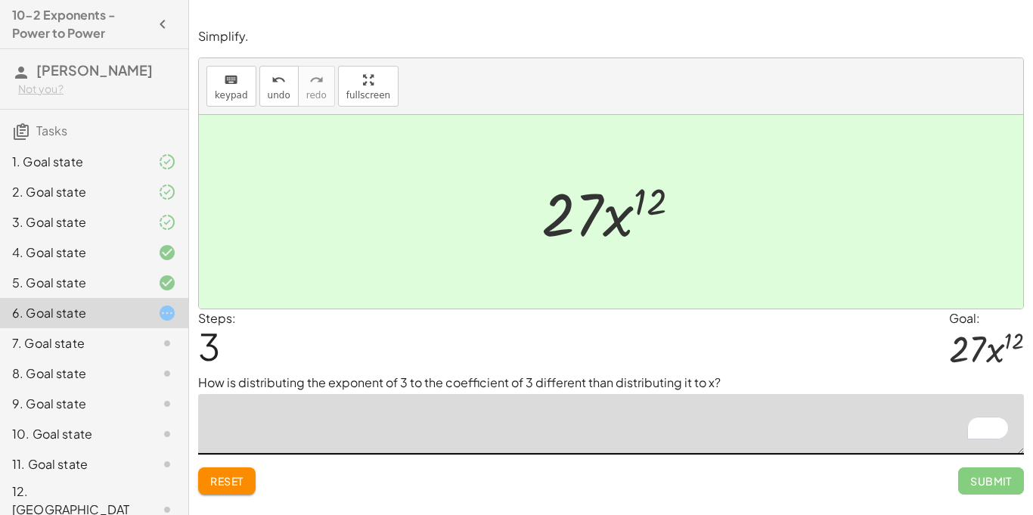
scroll to position [1, 0]
click at [237, 476] on span "Reset" at bounding box center [226, 481] width 33 height 14
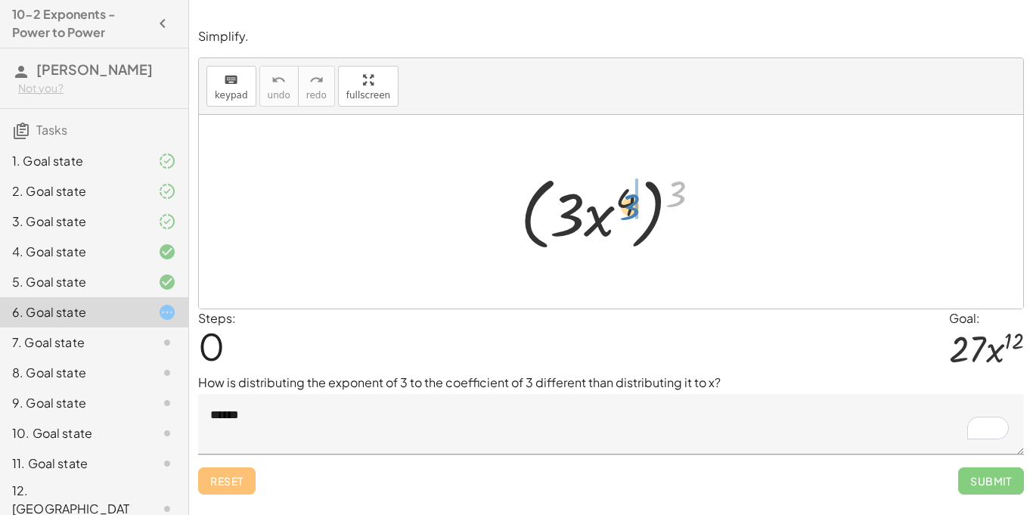
drag, startPoint x: 674, startPoint y: 198, endPoint x: 626, endPoint y: 211, distance: 49.4
click at [626, 211] on div at bounding box center [617, 212] width 208 height 87
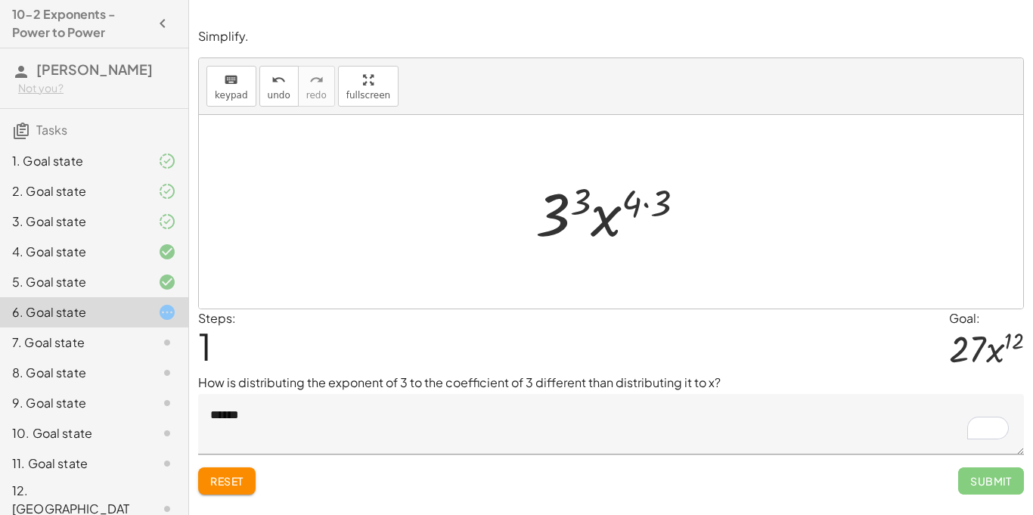
click at [645, 206] on div at bounding box center [616, 212] width 177 height 78
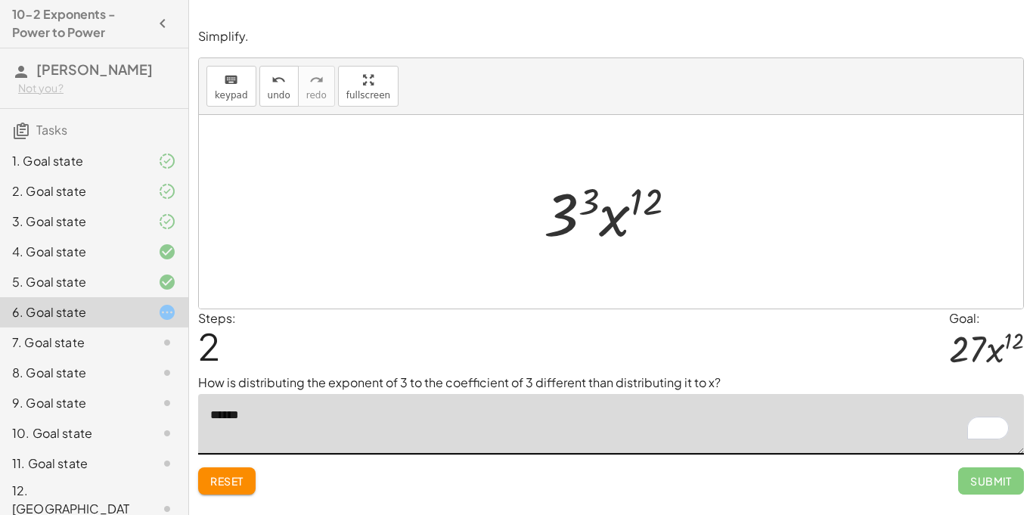
click at [410, 406] on textarea "******" at bounding box center [611, 424] width 826 height 61
type textarea "*"
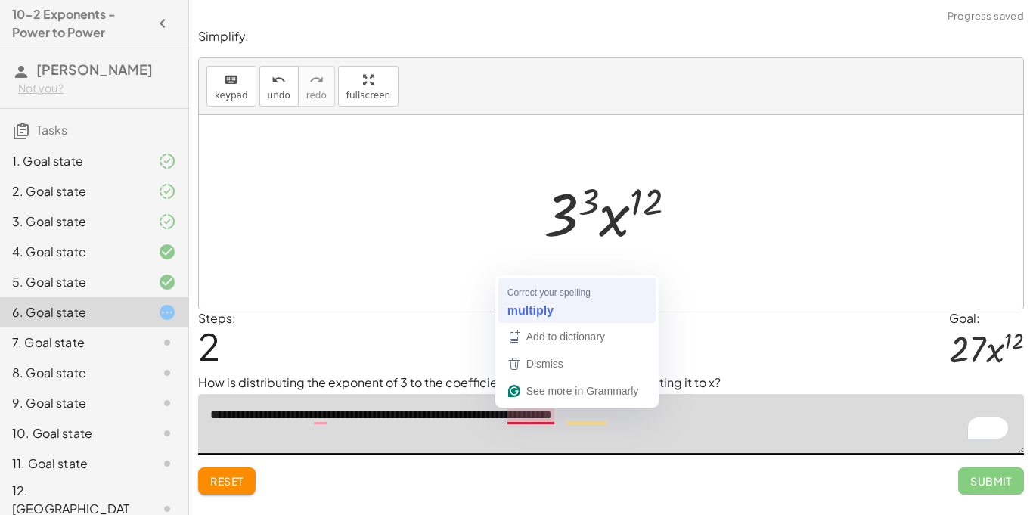
type textarea "**********"
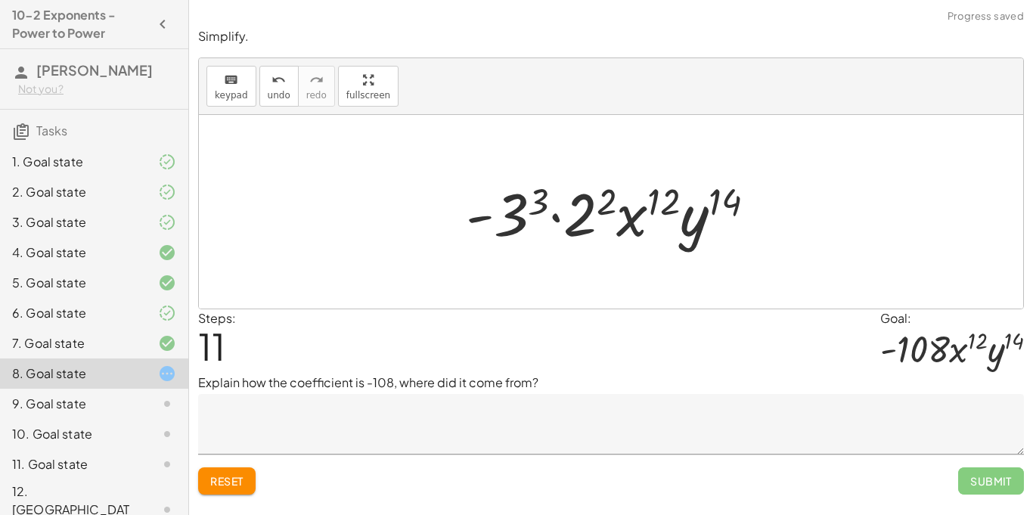
scroll to position [1, 0]
click at [554, 216] on div at bounding box center [616, 212] width 317 height 78
drag, startPoint x: 614, startPoint y: 194, endPoint x: 531, endPoint y: 197, distance: 83.3
click at [531, 197] on div at bounding box center [616, 212] width 317 height 78
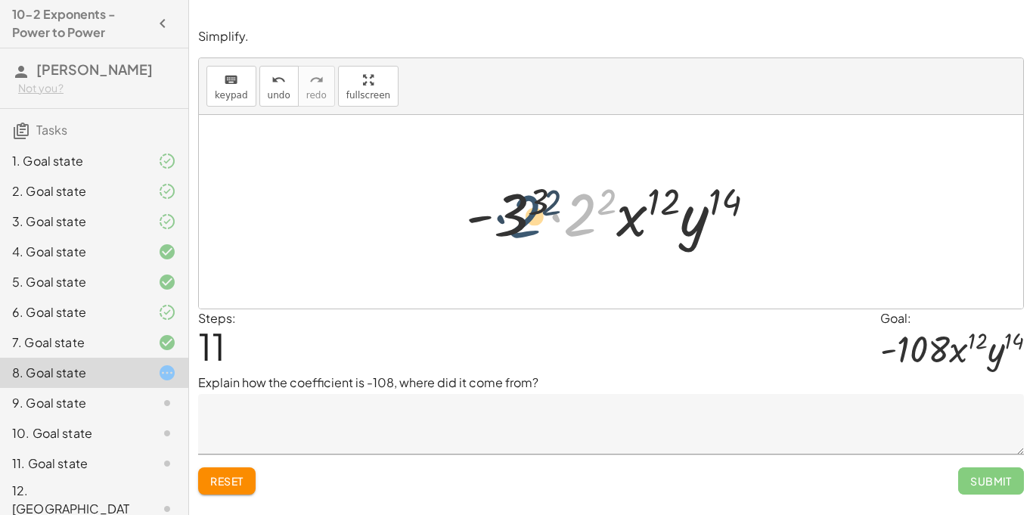
drag, startPoint x: 570, startPoint y: 211, endPoint x: 502, endPoint y: 210, distance: 67.3
click at [502, 210] on div at bounding box center [616, 212] width 317 height 78
click at [217, 486] on span "Reset" at bounding box center [226, 481] width 33 height 14
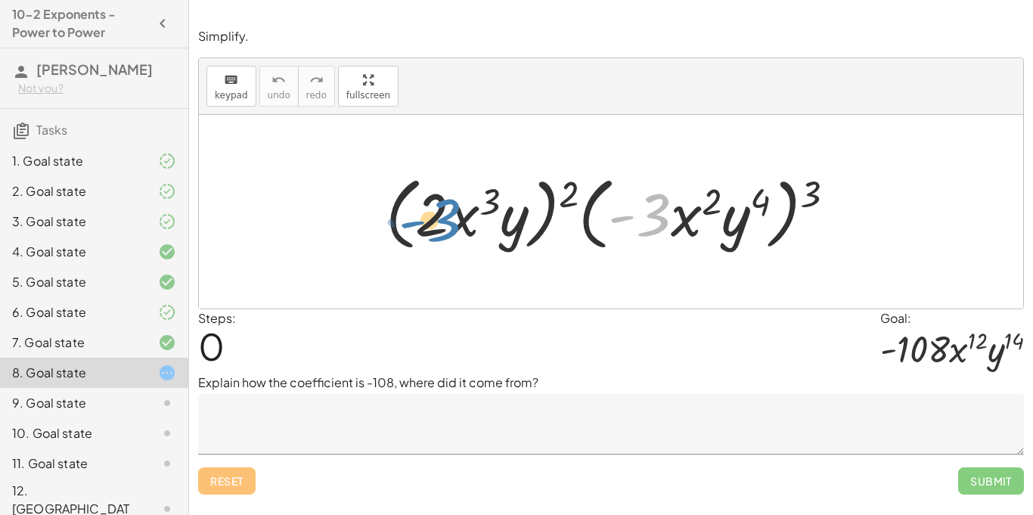
drag, startPoint x: 649, startPoint y: 213, endPoint x: 440, endPoint y: 219, distance: 209.6
click at [440, 219] on div at bounding box center [616, 212] width 477 height 87
drag, startPoint x: 678, startPoint y: 219, endPoint x: 458, endPoint y: 224, distance: 220.2
click at [458, 224] on div at bounding box center [616, 212] width 477 height 87
drag, startPoint x: 804, startPoint y: 194, endPoint x: 763, endPoint y: 200, distance: 41.2
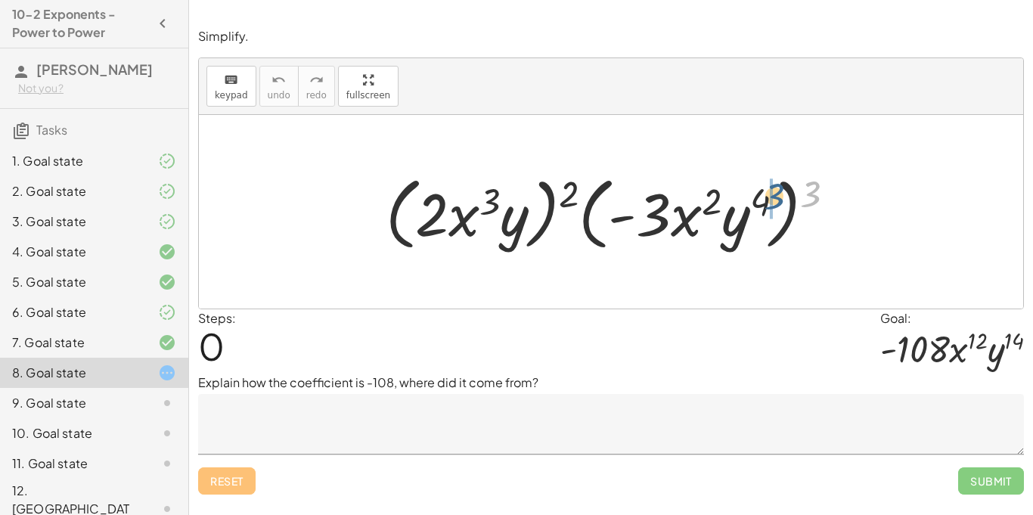
click at [763, 200] on div at bounding box center [616, 212] width 477 height 87
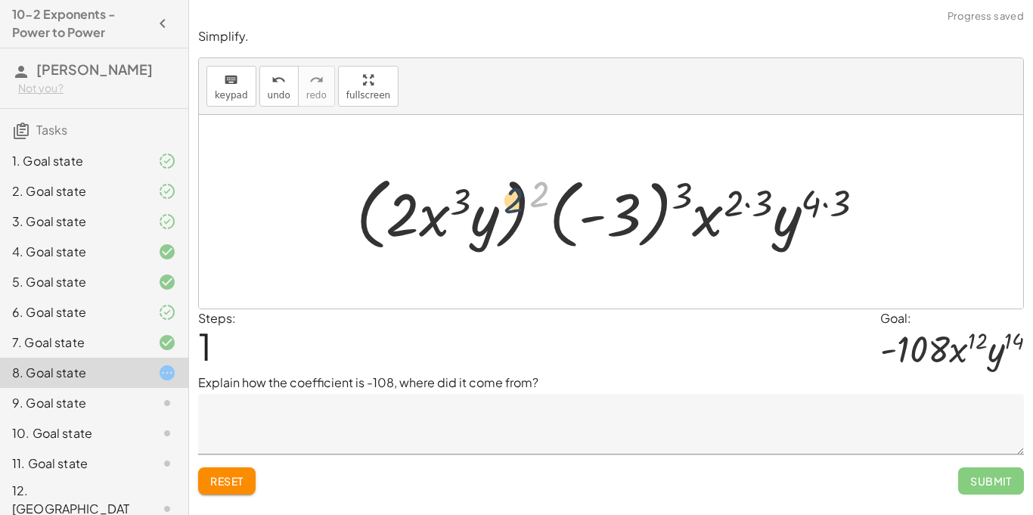
drag, startPoint x: 547, startPoint y: 200, endPoint x: 514, endPoint y: 208, distance: 34.1
click at [514, 208] on div at bounding box center [617, 212] width 536 height 87
drag, startPoint x: 537, startPoint y: 200, endPoint x: 492, endPoint y: 210, distance: 45.5
click at [492, 210] on div at bounding box center [617, 212] width 536 height 87
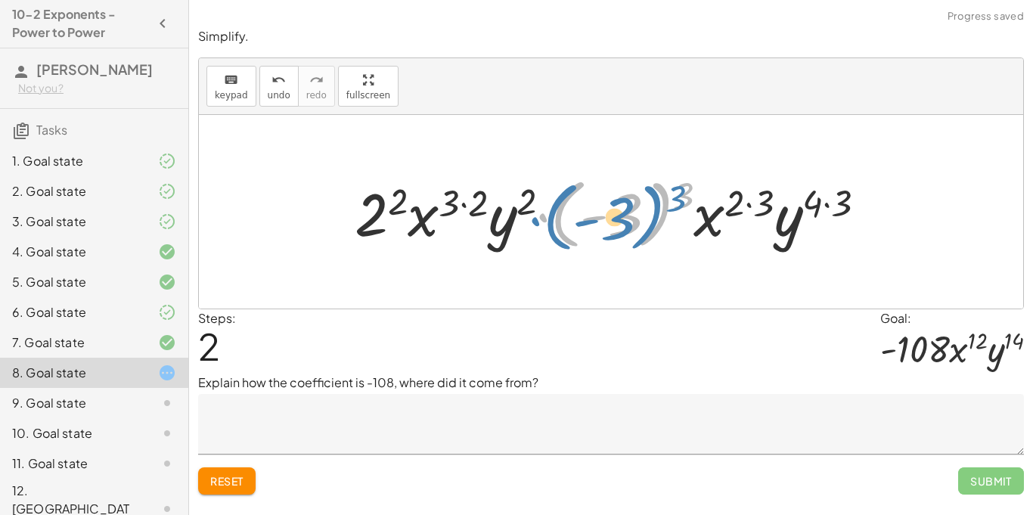
drag, startPoint x: 672, startPoint y: 194, endPoint x: 664, endPoint y: 197, distance: 8.5
click at [664, 197] on div at bounding box center [616, 212] width 539 height 84
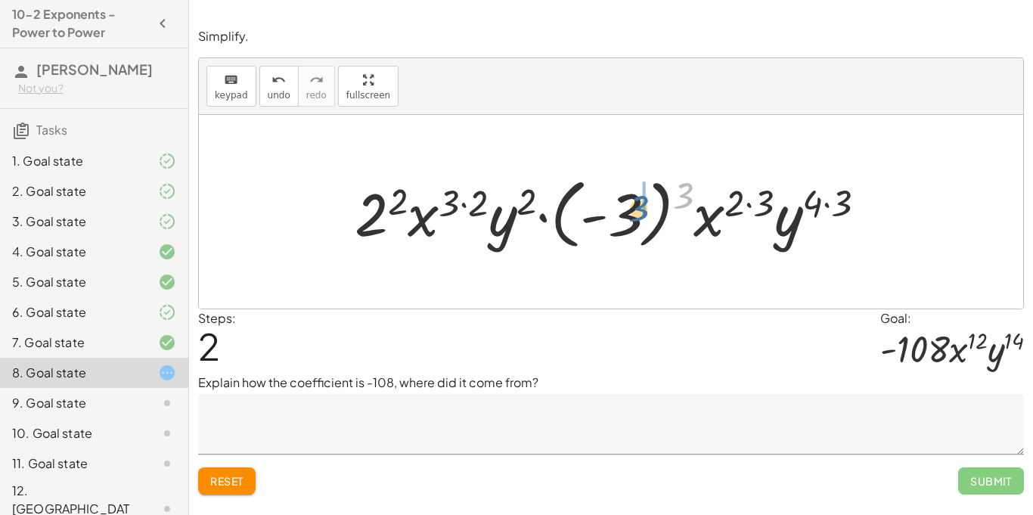
drag, startPoint x: 682, startPoint y: 197, endPoint x: 630, endPoint y: 213, distance: 53.6
click at [630, 213] on div at bounding box center [616, 212] width 539 height 84
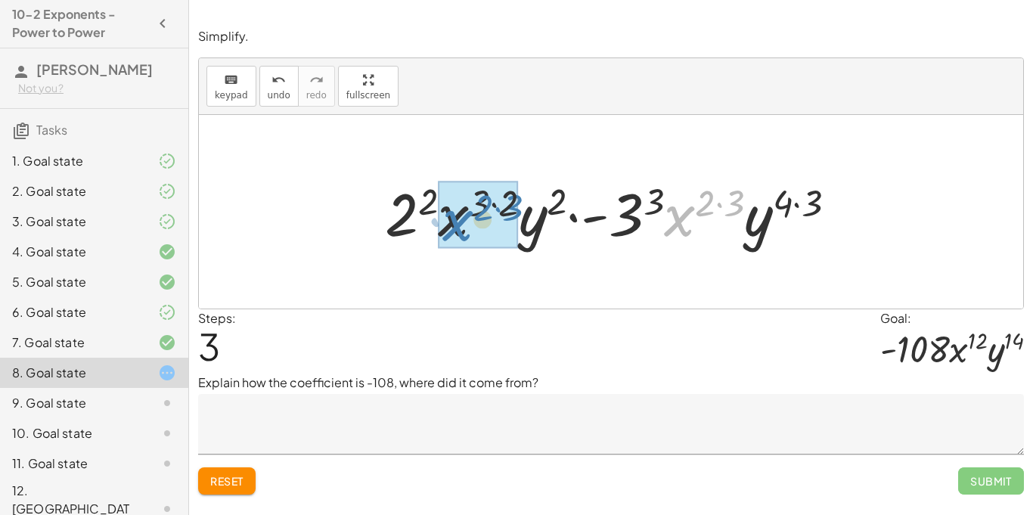
drag, startPoint x: 684, startPoint y: 225, endPoint x: 461, endPoint y: 229, distance: 222.5
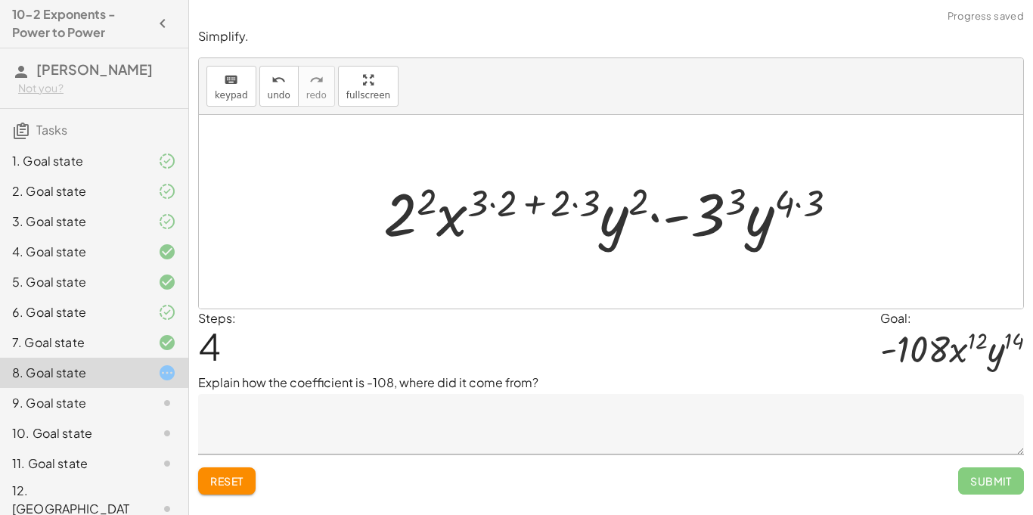
click at [527, 207] on div at bounding box center [617, 212] width 482 height 78
drag, startPoint x: 752, startPoint y: 218, endPoint x: 607, endPoint y: 222, distance: 144.5
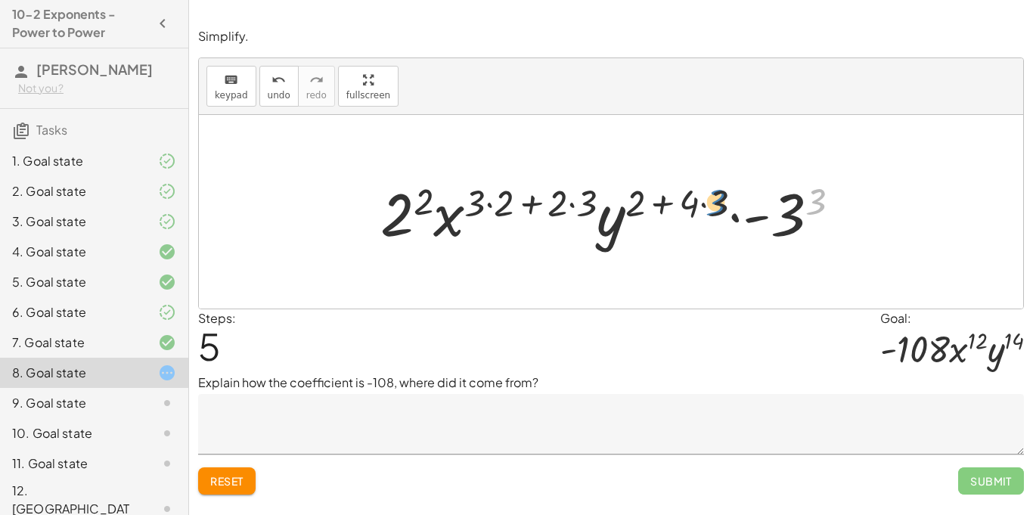
drag, startPoint x: 821, startPoint y: 203, endPoint x: 722, endPoint y: 204, distance: 98.3
click at [722, 204] on div at bounding box center [616, 212] width 487 height 78
drag, startPoint x: 790, startPoint y: 216, endPoint x: 414, endPoint y: 229, distance: 376.2
click at [414, 229] on div at bounding box center [616, 212] width 487 height 78
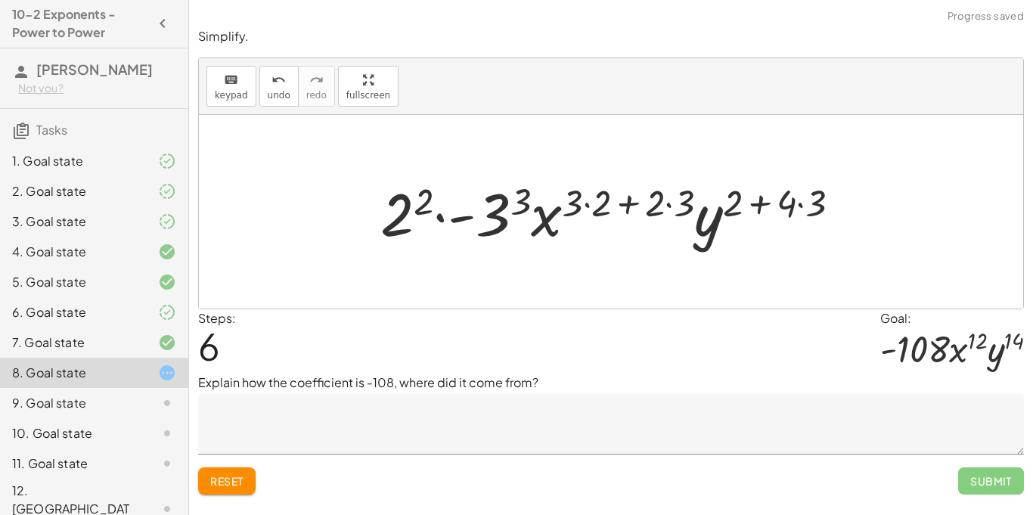
click at [590, 204] on div at bounding box center [616, 212] width 487 height 78
click at [590, 204] on div at bounding box center [617, 212] width 458 height 78
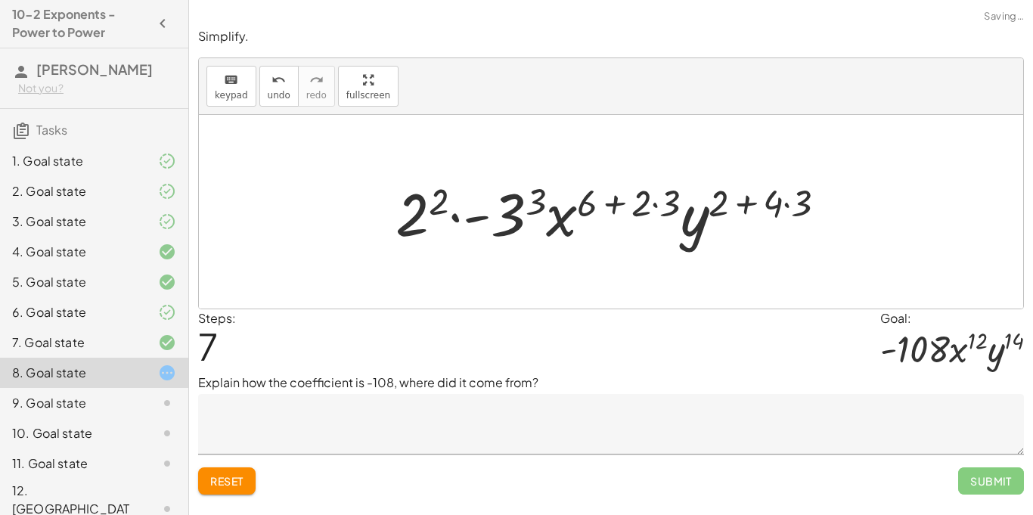
click at [663, 204] on div at bounding box center [617, 212] width 458 height 78
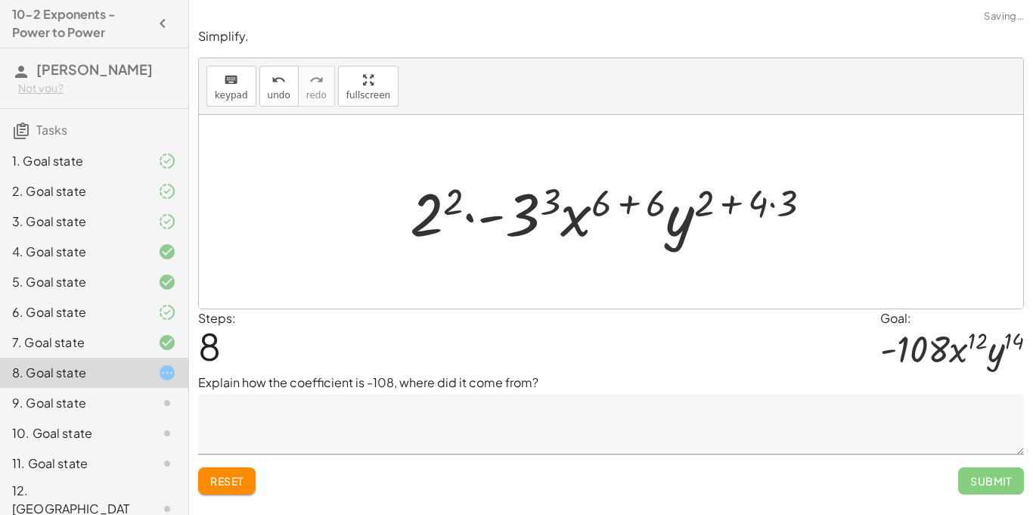
click at [768, 201] on div at bounding box center [616, 212] width 429 height 78
click at [773, 200] on div at bounding box center [616, 212] width 429 height 78
click at [773, 200] on div at bounding box center [617, 212] width 412 height 78
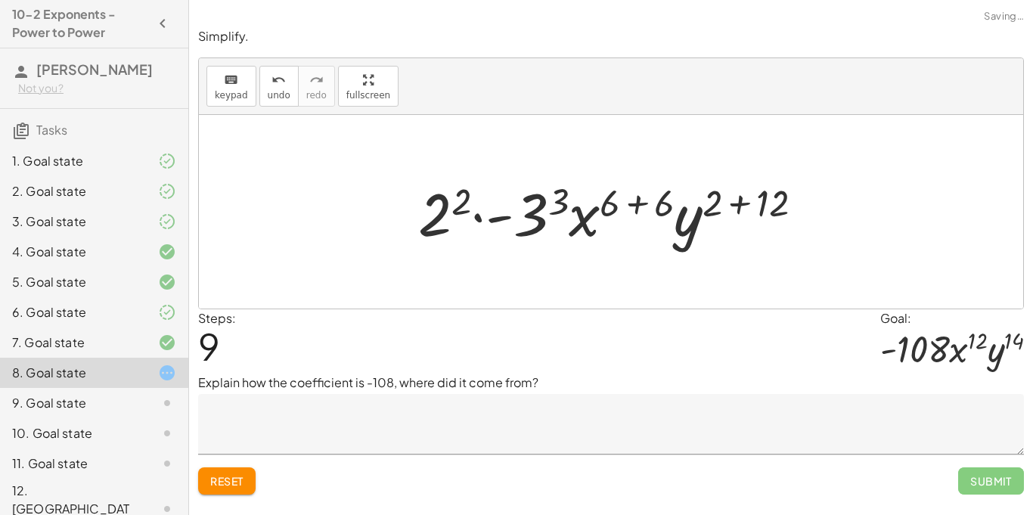
click at [747, 197] on div at bounding box center [617, 212] width 412 height 78
click at [747, 197] on div at bounding box center [617, 212] width 359 height 78
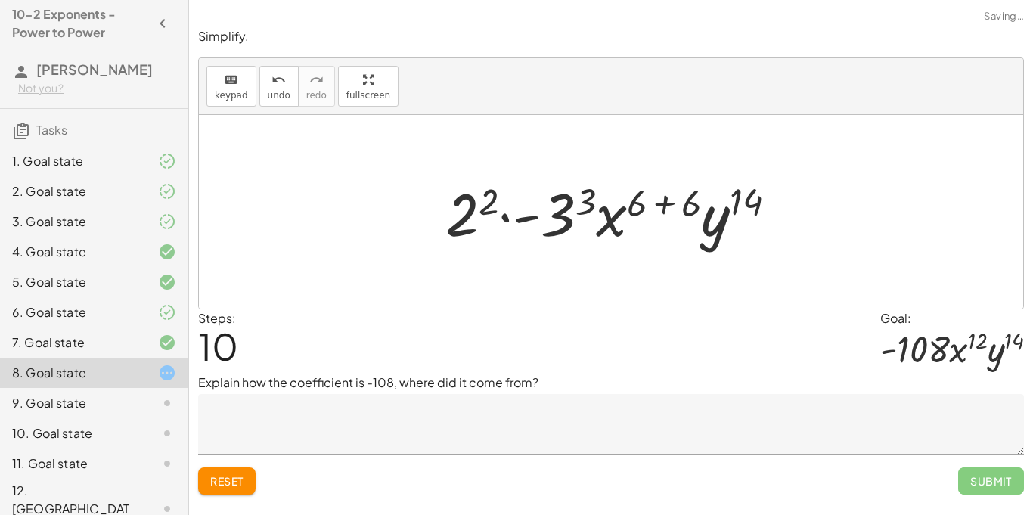
click at [682, 196] on div at bounding box center [617, 212] width 359 height 78
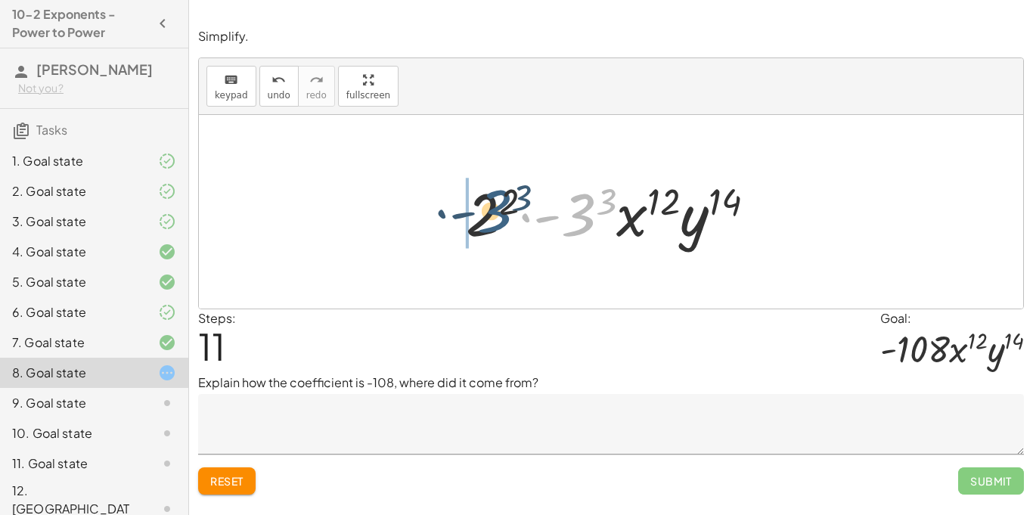
drag, startPoint x: 572, startPoint y: 222, endPoint x: 489, endPoint y: 219, distance: 83.3
click at [489, 219] on div at bounding box center [616, 212] width 317 height 78
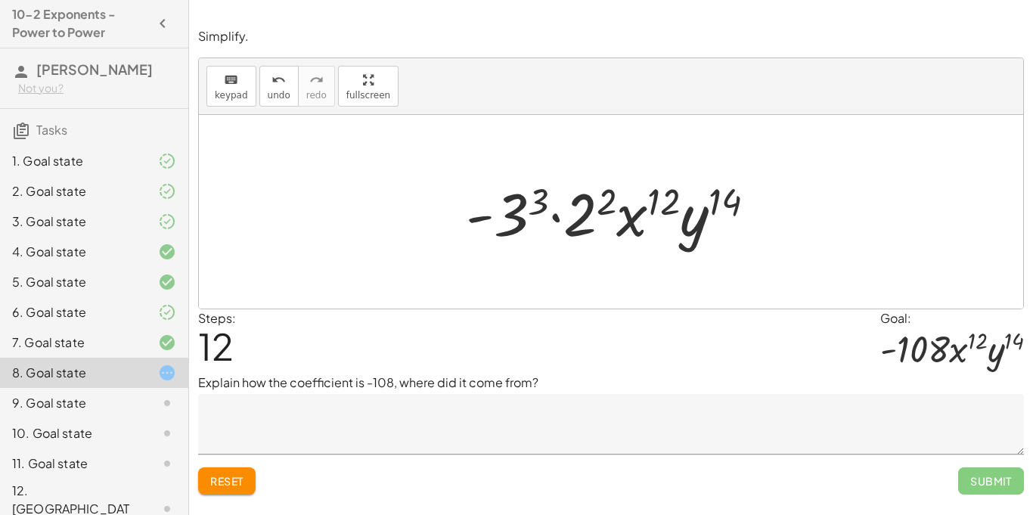
click at [238, 471] on button "Reset" at bounding box center [226, 481] width 57 height 27
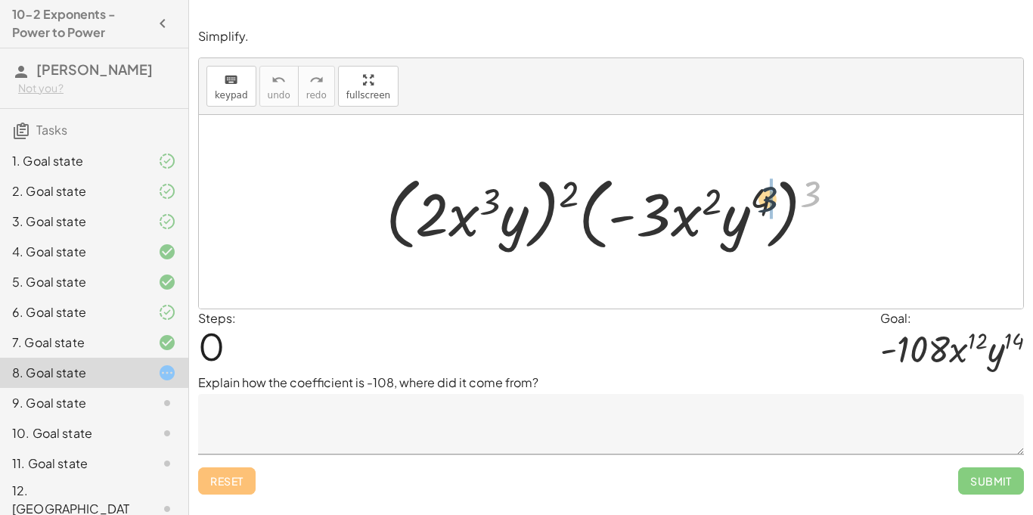
drag, startPoint x: 811, startPoint y: 192, endPoint x: 759, endPoint y: 199, distance: 52.6
click at [759, 199] on div at bounding box center [616, 212] width 477 height 87
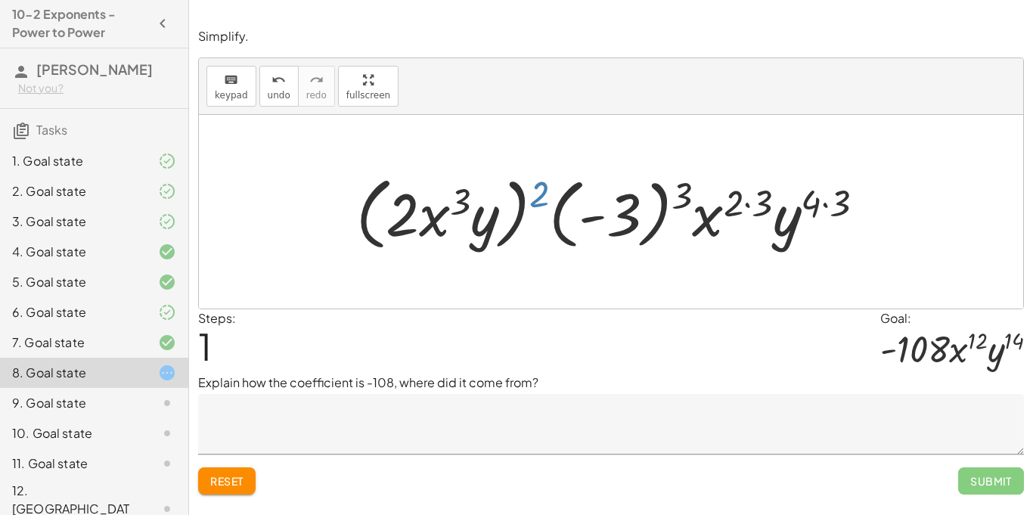
click at [539, 201] on div at bounding box center [617, 212] width 536 height 87
click at [679, 194] on div at bounding box center [617, 212] width 536 height 87
drag, startPoint x: 679, startPoint y: 194, endPoint x: 592, endPoint y: 227, distance: 93.9
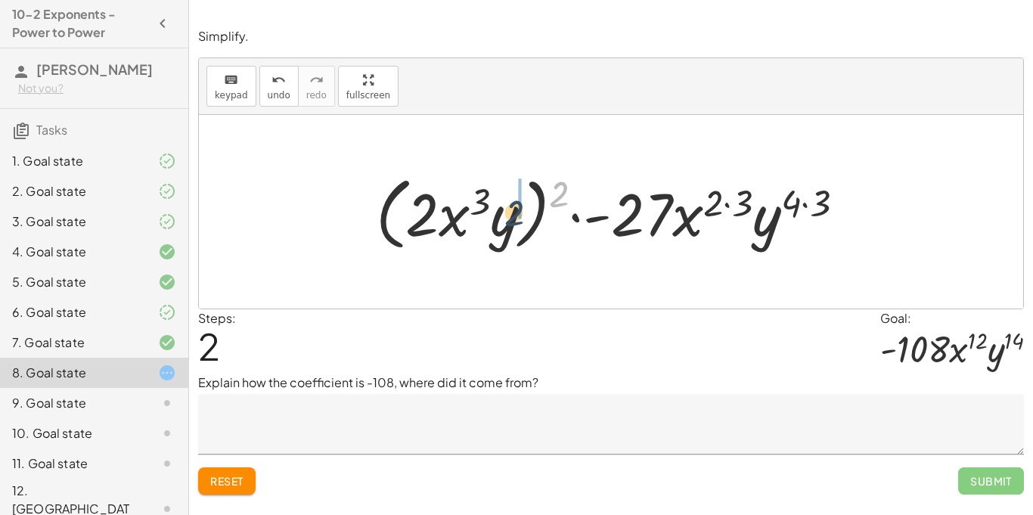
drag, startPoint x: 561, startPoint y: 187, endPoint x: 514, endPoint y: 207, distance: 50.5
click at [514, 207] on div at bounding box center [616, 212] width 496 height 87
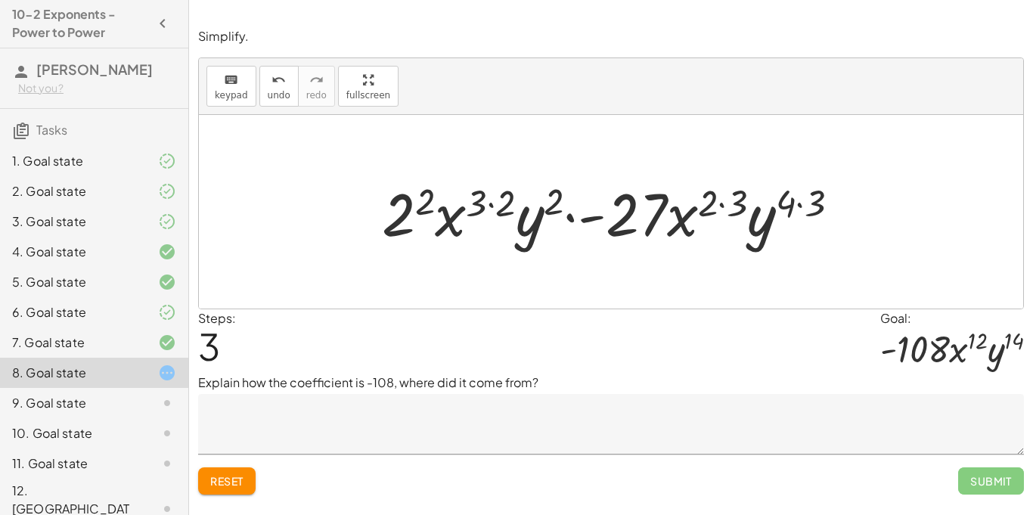
click at [800, 204] on div at bounding box center [616, 212] width 485 height 78
click at [800, 204] on div at bounding box center [617, 212] width 468 height 78
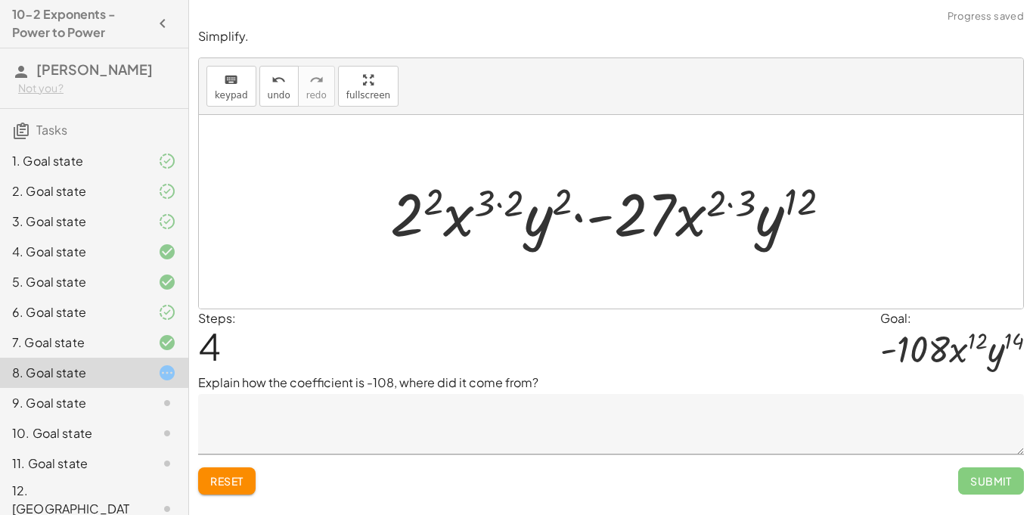
click at [729, 204] on div at bounding box center [617, 212] width 468 height 78
click at [729, 204] on div at bounding box center [616, 212] width 439 height 78
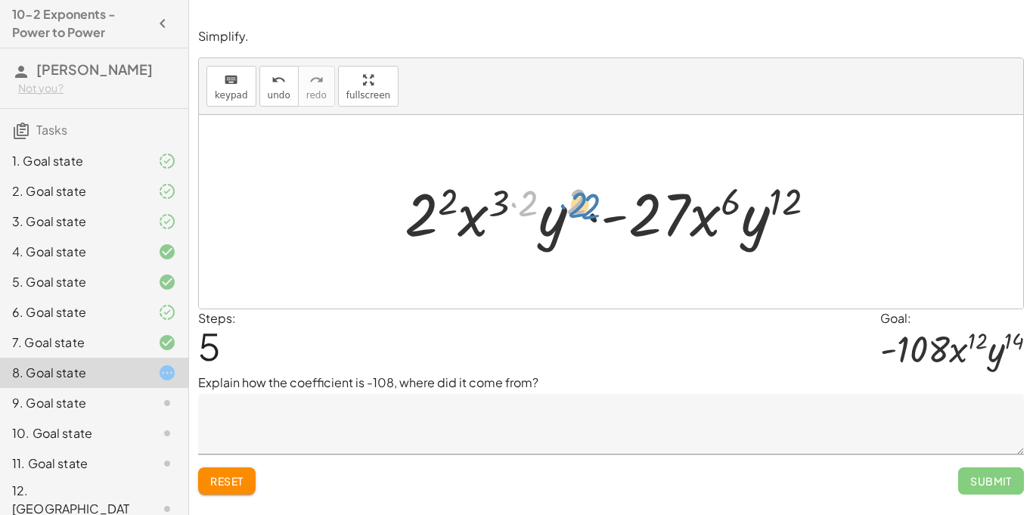
drag, startPoint x: 580, startPoint y: 195, endPoint x: 593, endPoint y: 200, distance: 13.6
click at [593, 200] on div at bounding box center [616, 212] width 439 height 78
click at [517, 204] on div at bounding box center [616, 212] width 439 height 78
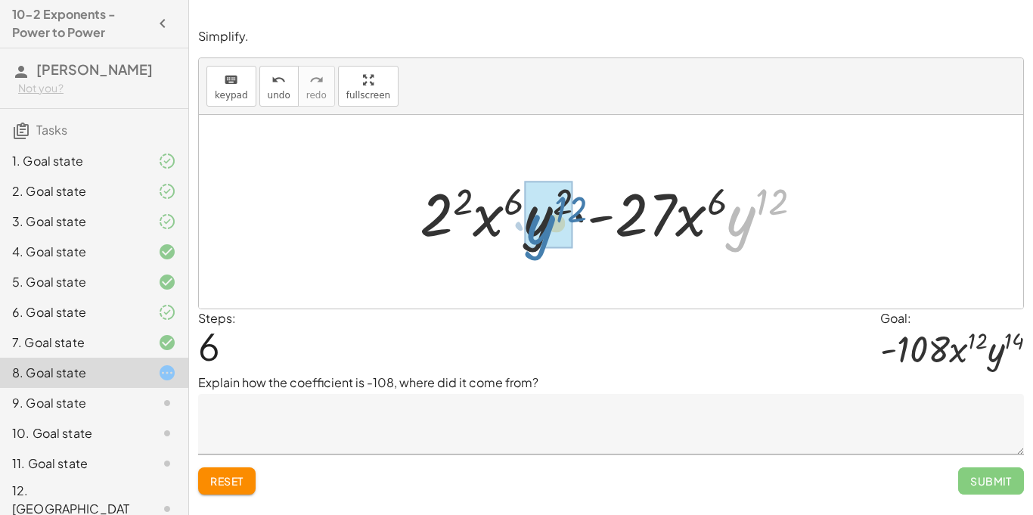
drag, startPoint x: 737, startPoint y: 231, endPoint x: 531, endPoint y: 238, distance: 205.9
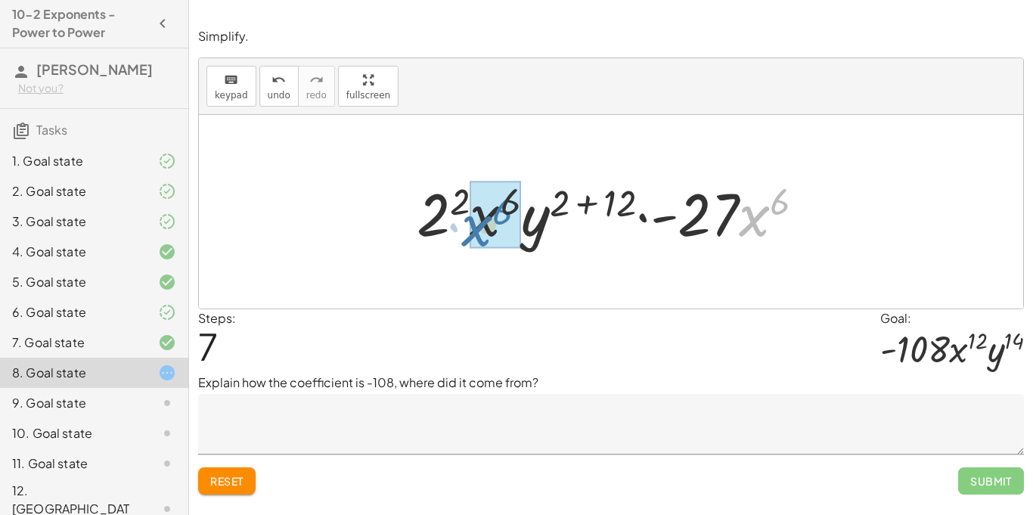
drag, startPoint x: 746, startPoint y: 216, endPoint x: 467, endPoint y: 226, distance: 279.3
click at [467, 226] on div at bounding box center [616, 212] width 415 height 78
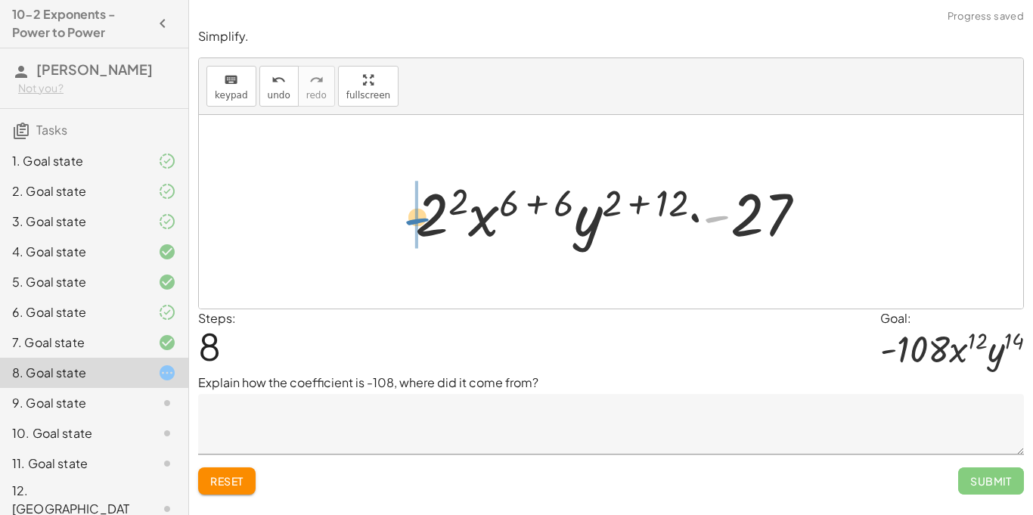
drag, startPoint x: 722, startPoint y: 218, endPoint x: 424, endPoint y: 221, distance: 298.1
click at [424, 221] on div at bounding box center [617, 212] width 418 height 78
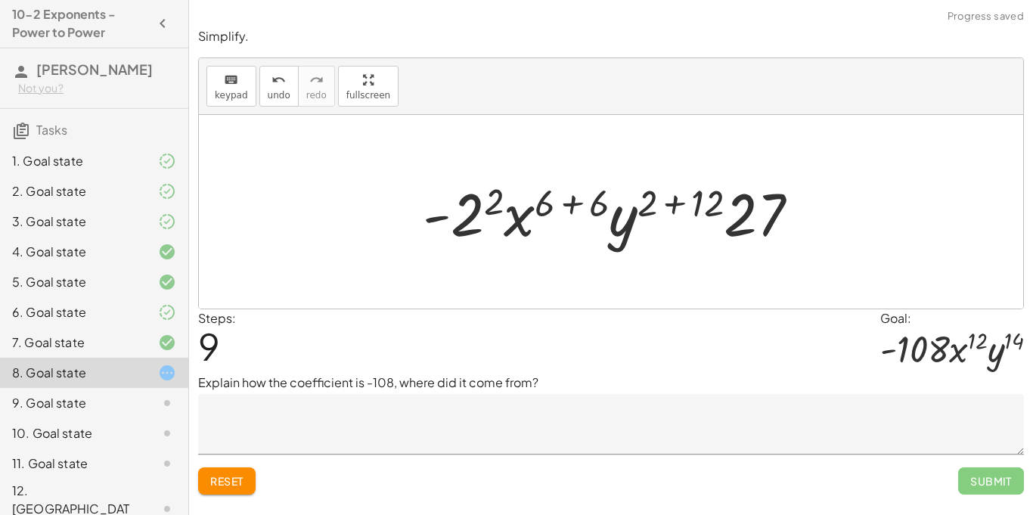
click at [571, 202] on div at bounding box center [617, 212] width 404 height 78
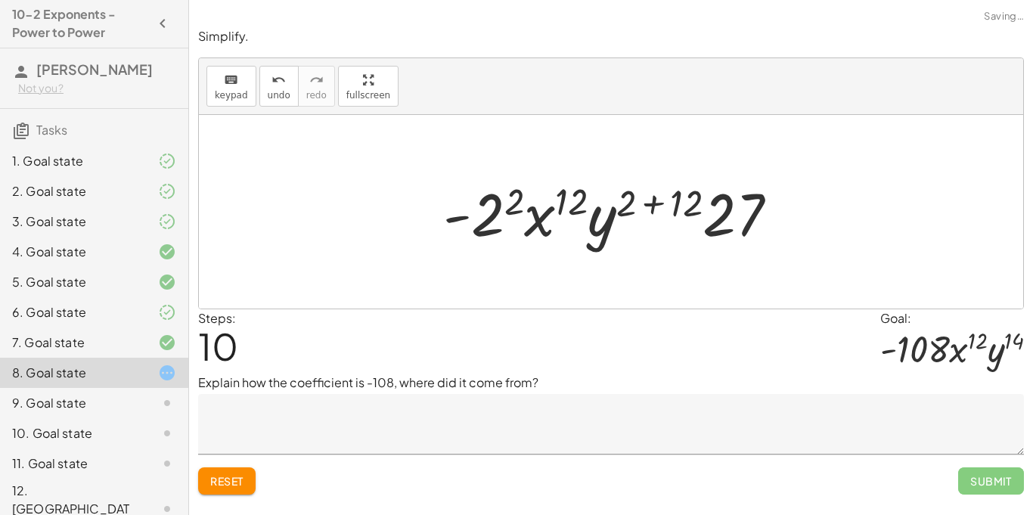
click at [661, 208] on div at bounding box center [617, 212] width 362 height 78
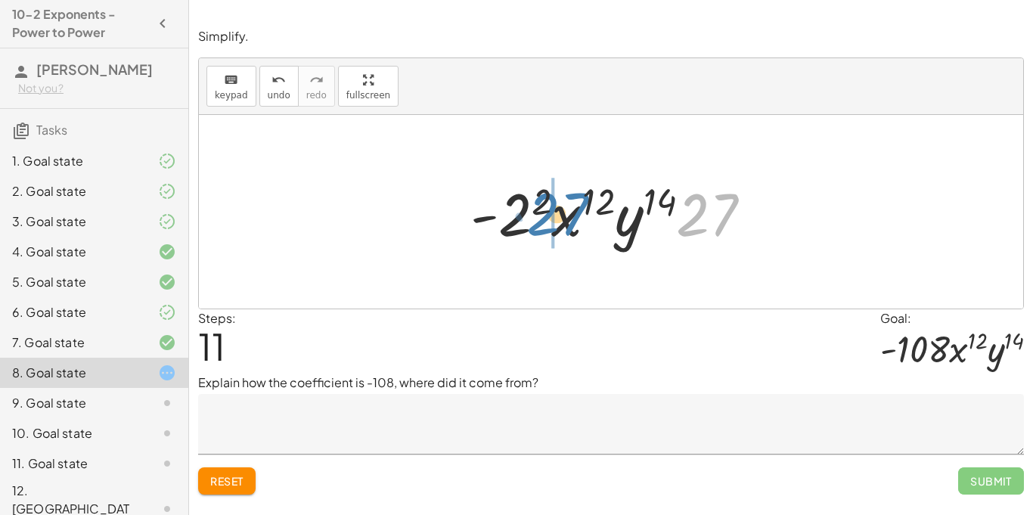
drag, startPoint x: 727, startPoint y: 219, endPoint x: 581, endPoint y: 219, distance: 146.0
click at [581, 219] on div at bounding box center [617, 212] width 309 height 78
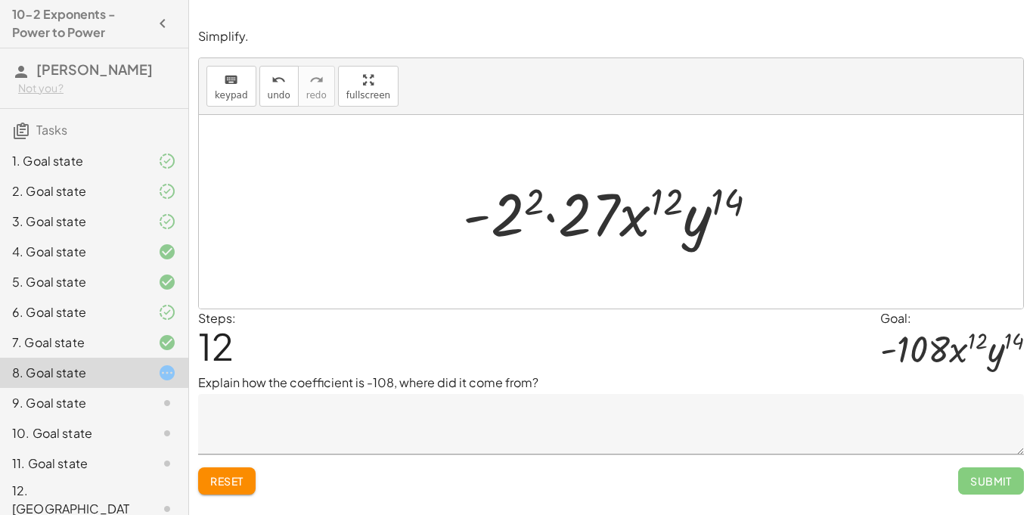
click at [581, 219] on div at bounding box center [616, 212] width 322 height 78
click at [521, 213] on div at bounding box center [616, 212] width 322 height 78
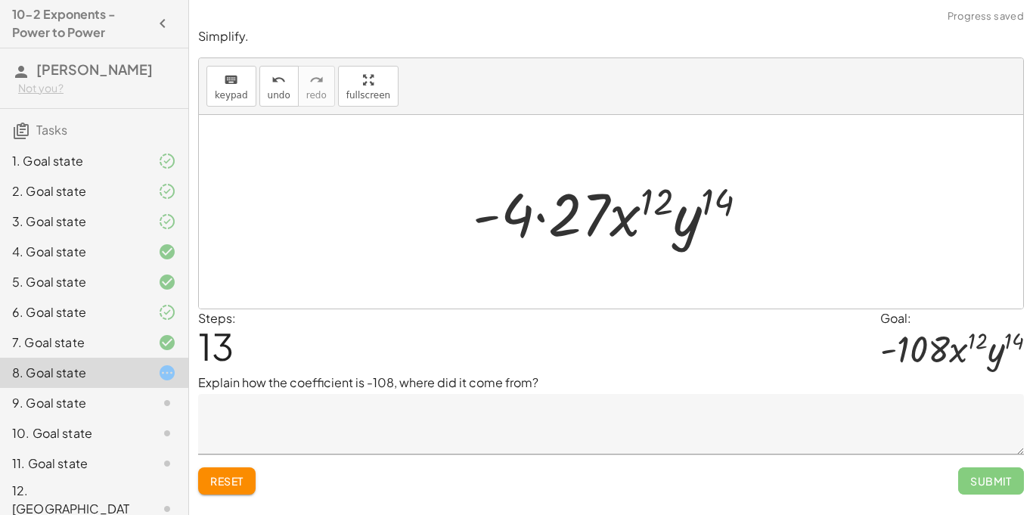
click at [536, 219] on div at bounding box center [616, 212] width 303 height 78
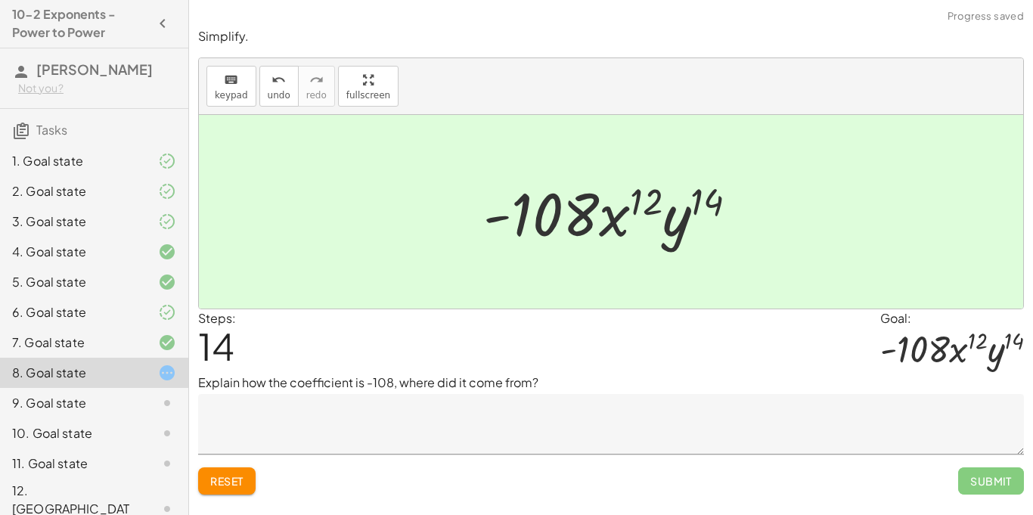
click at [638, 198] on div at bounding box center [616, 212] width 281 height 78
click at [269, 92] on span "undo" at bounding box center [279, 95] width 23 height 11
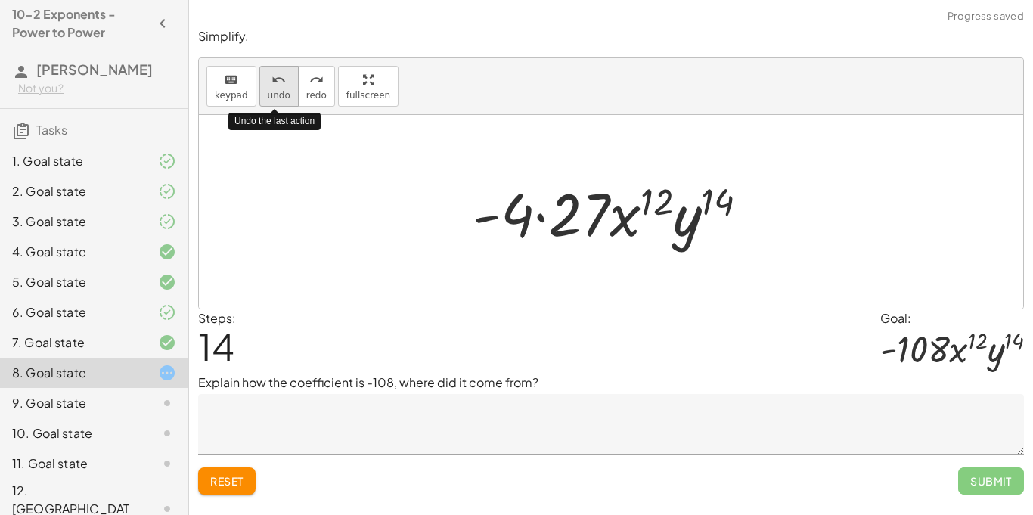
click at [272, 93] on span "undo" at bounding box center [279, 95] width 23 height 11
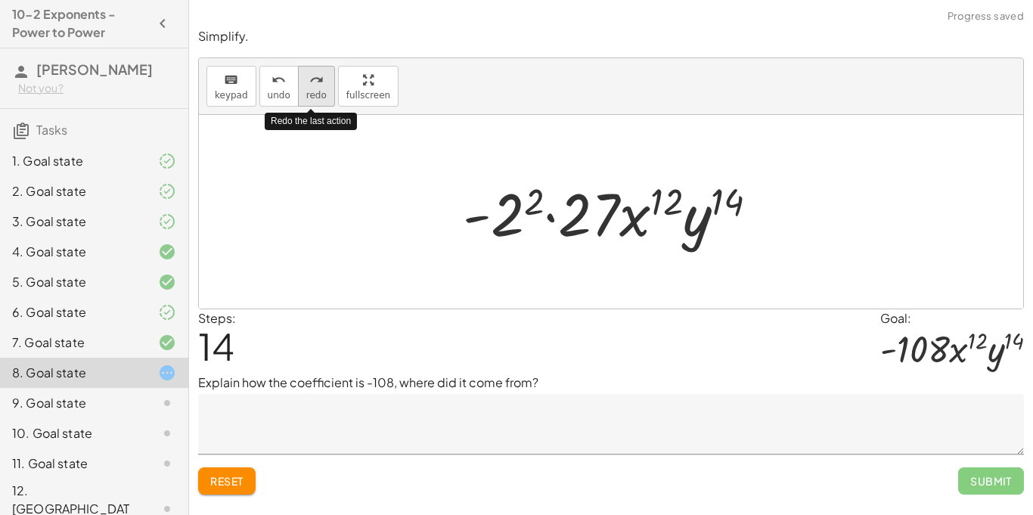
click at [306, 87] on div "redo" at bounding box center [316, 79] width 20 height 18
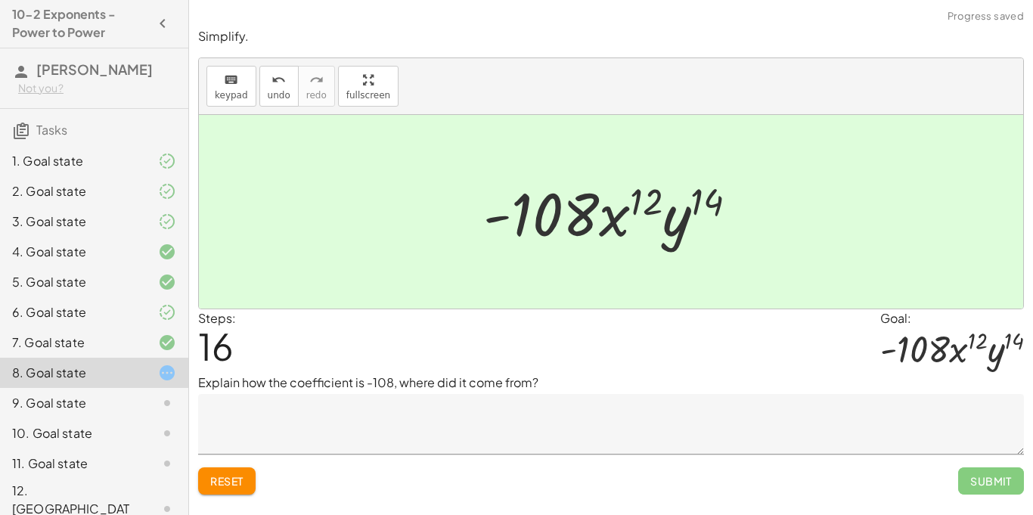
click at [309, 416] on textarea at bounding box center [611, 424] width 826 height 61
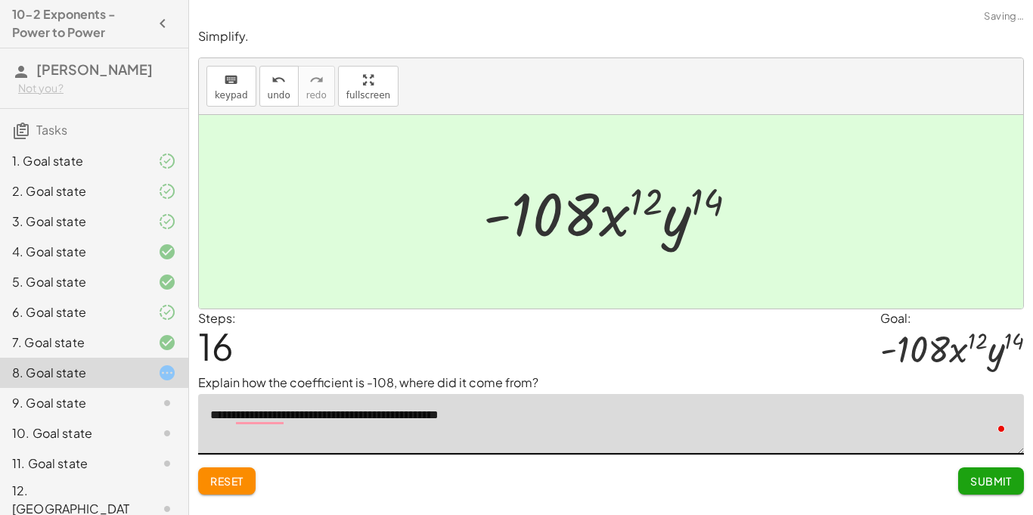
type textarea "**********"
click at [466, 415] on textarea "**********" at bounding box center [611, 424] width 826 height 61
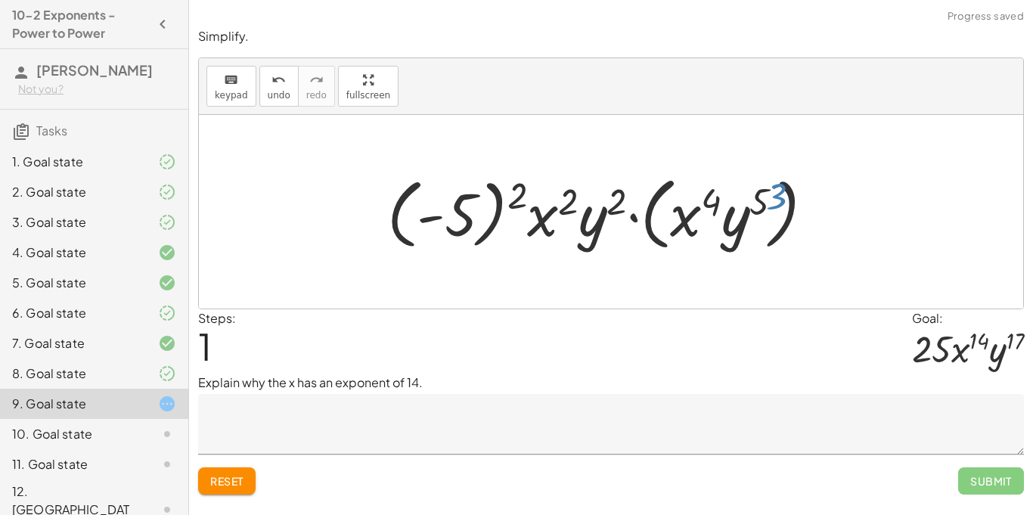
scroll to position [1, 0]
drag, startPoint x: 809, startPoint y: 192, endPoint x: 767, endPoint y: 194, distance: 42.4
click at [767, 194] on div at bounding box center [617, 212] width 475 height 87
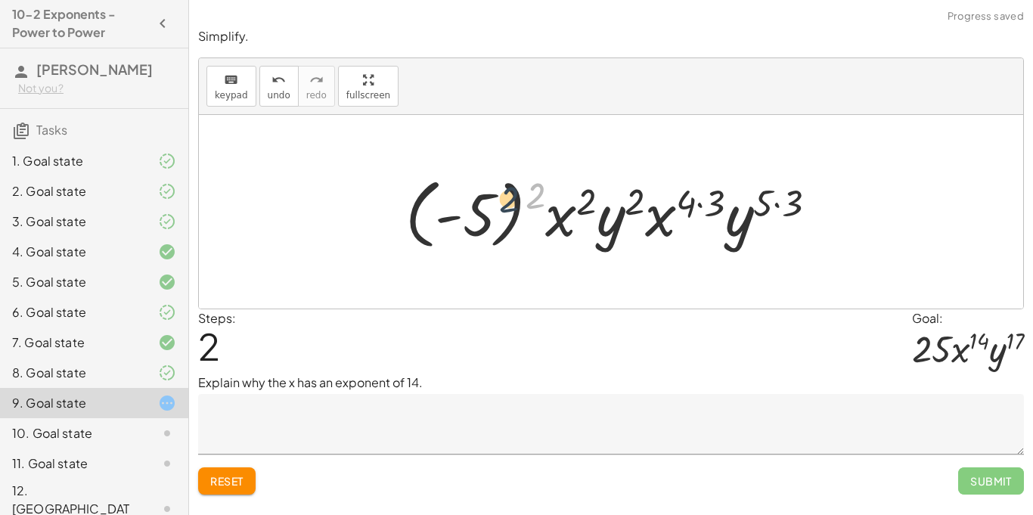
drag, startPoint x: 532, startPoint y: 198, endPoint x: 500, endPoint y: 203, distance: 32.1
click at [500, 203] on div at bounding box center [617, 212] width 439 height 84
click at [480, 213] on div at bounding box center [617, 212] width 439 height 84
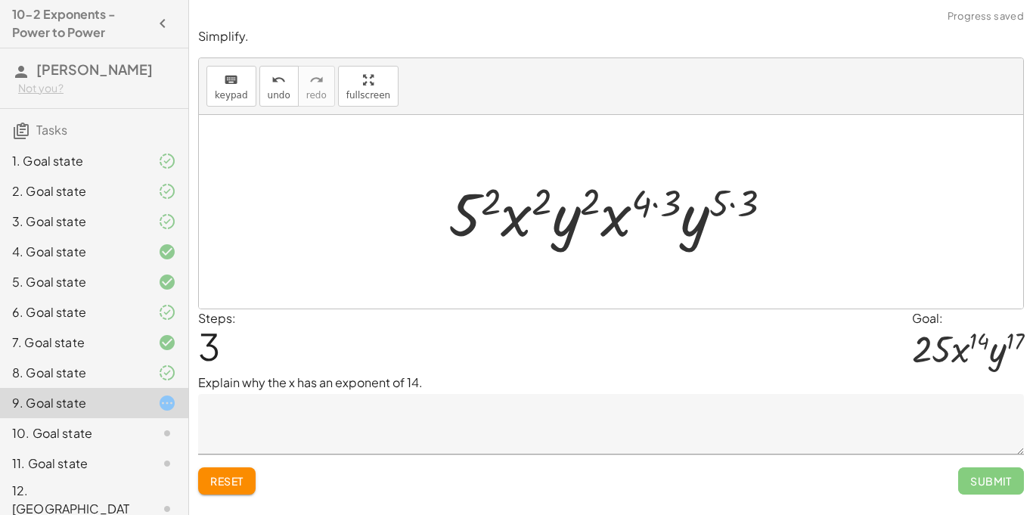
click at [657, 205] on div at bounding box center [616, 212] width 351 height 78
click at [657, 205] on div at bounding box center [617, 212] width 334 height 78
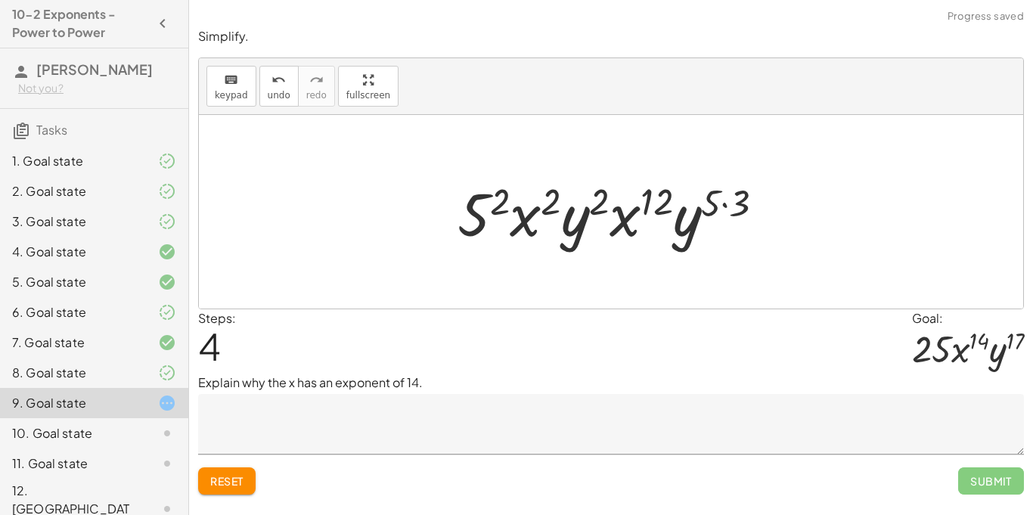
click at [728, 215] on div at bounding box center [617, 212] width 334 height 78
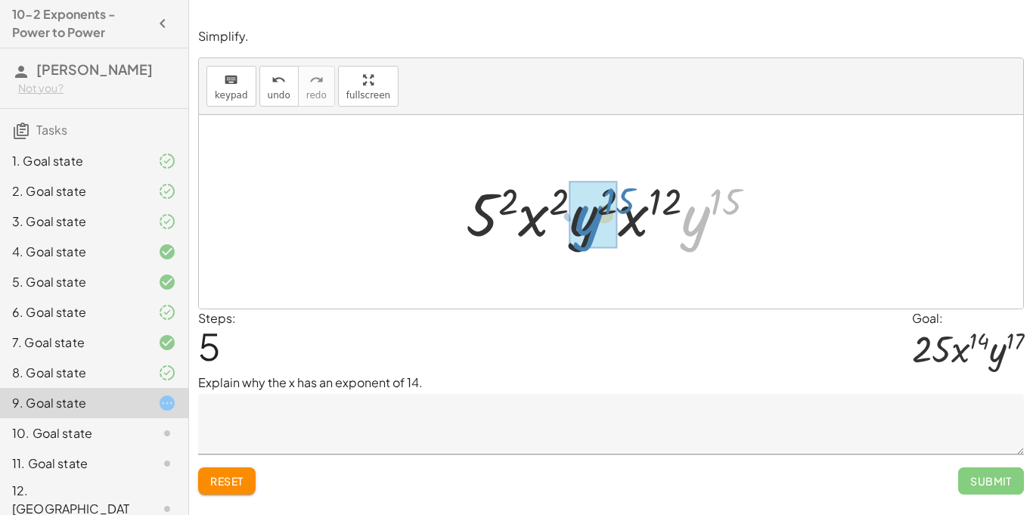
drag, startPoint x: 691, startPoint y: 235, endPoint x: 586, endPoint y: 235, distance: 105.9
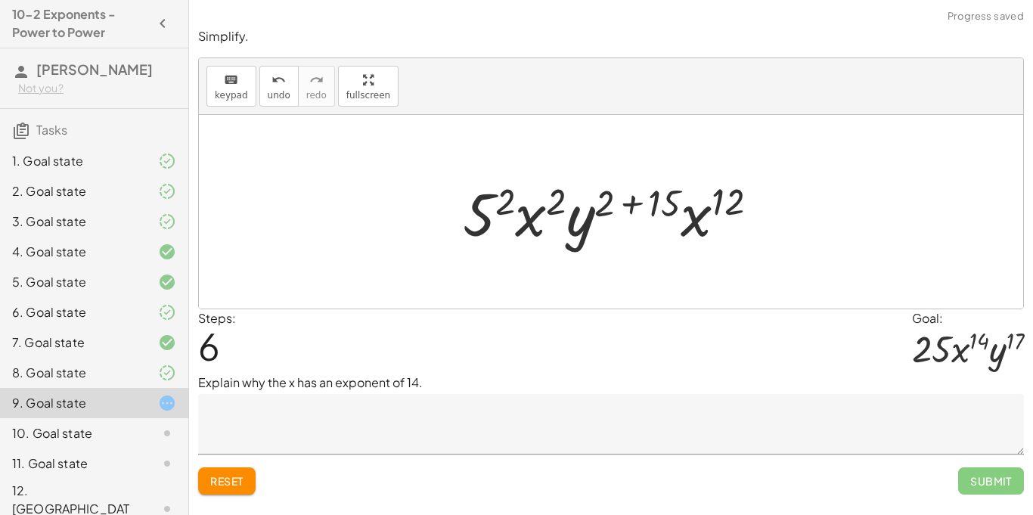
click at [501, 204] on div at bounding box center [616, 212] width 323 height 78
click at [501, 204] on div at bounding box center [617, 212] width 337 height 78
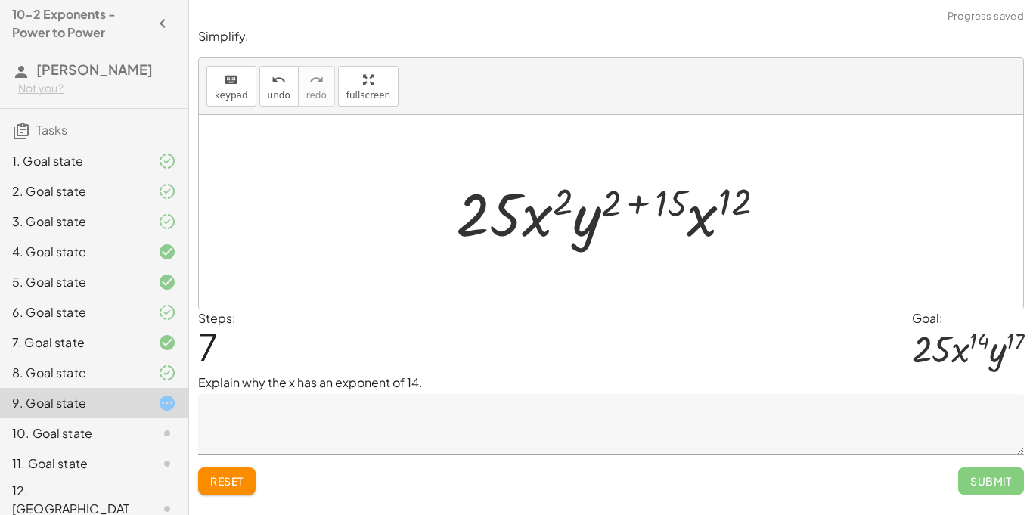
click at [638, 210] on div at bounding box center [617, 212] width 337 height 78
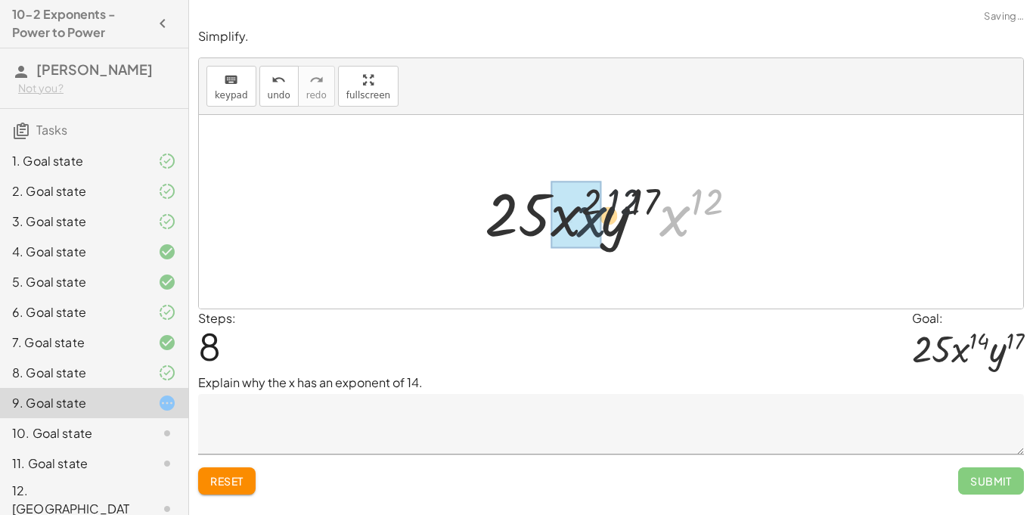
drag, startPoint x: 685, startPoint y: 218, endPoint x: 589, endPoint y: 221, distance: 95.4
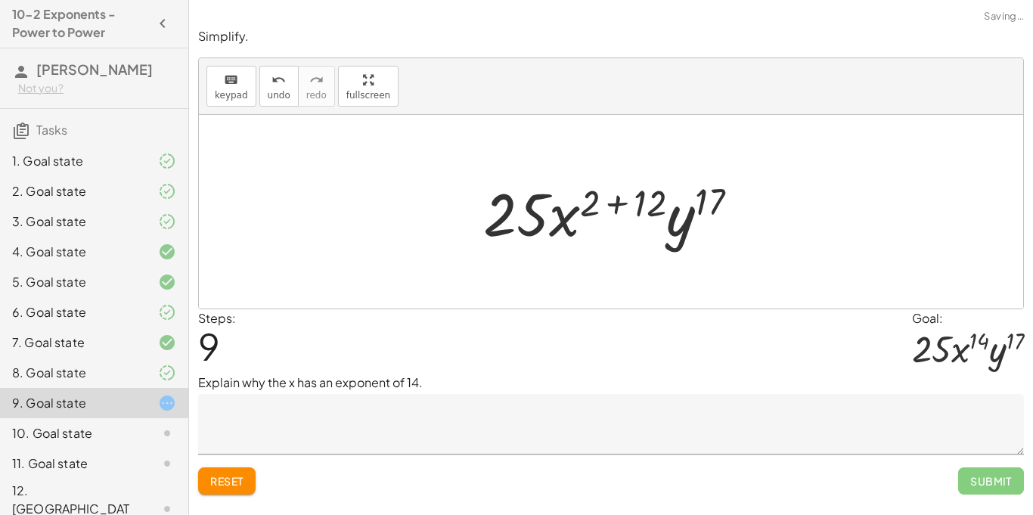
click at [613, 212] on div at bounding box center [617, 212] width 282 height 78
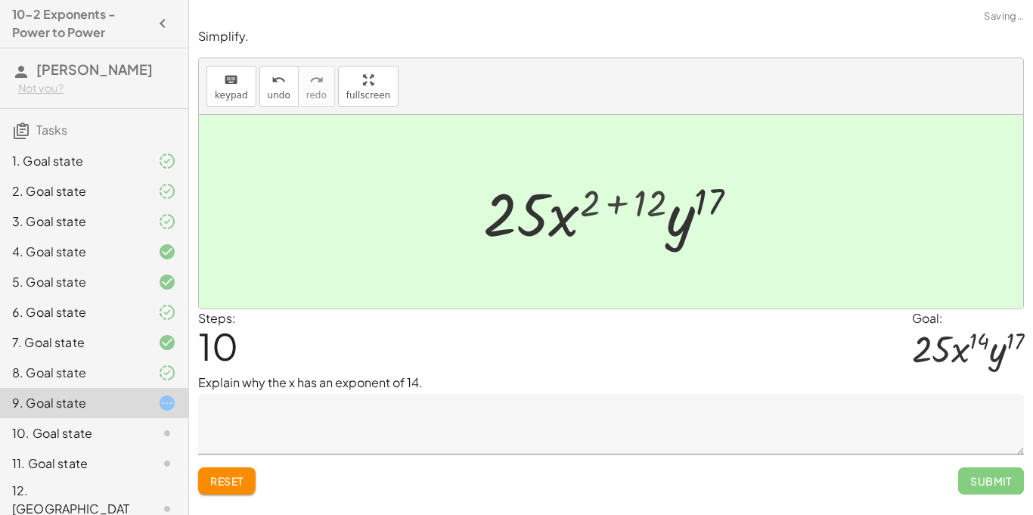
click at [613, 212] on div at bounding box center [616, 212] width 228 height 78
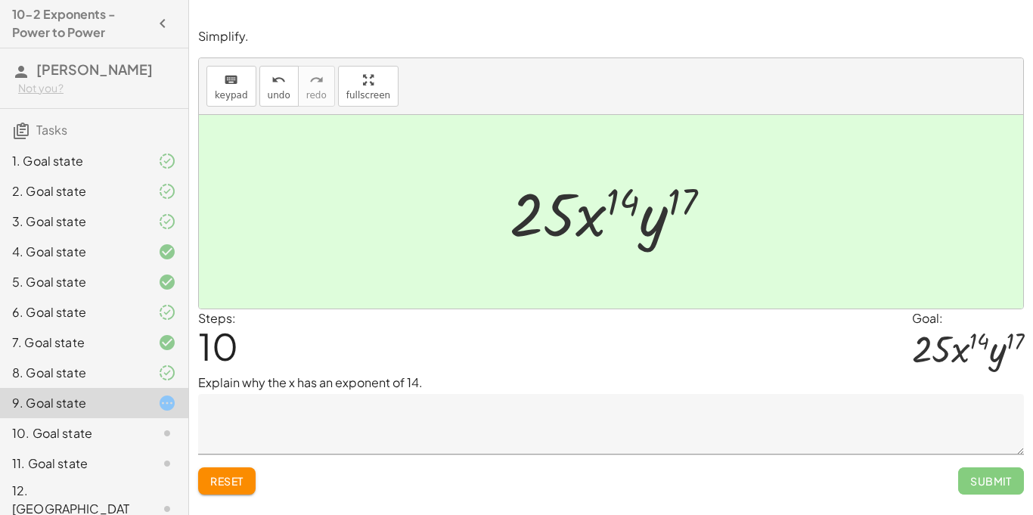
click at [225, 485] on span "Reset" at bounding box center [226, 481] width 33 height 14
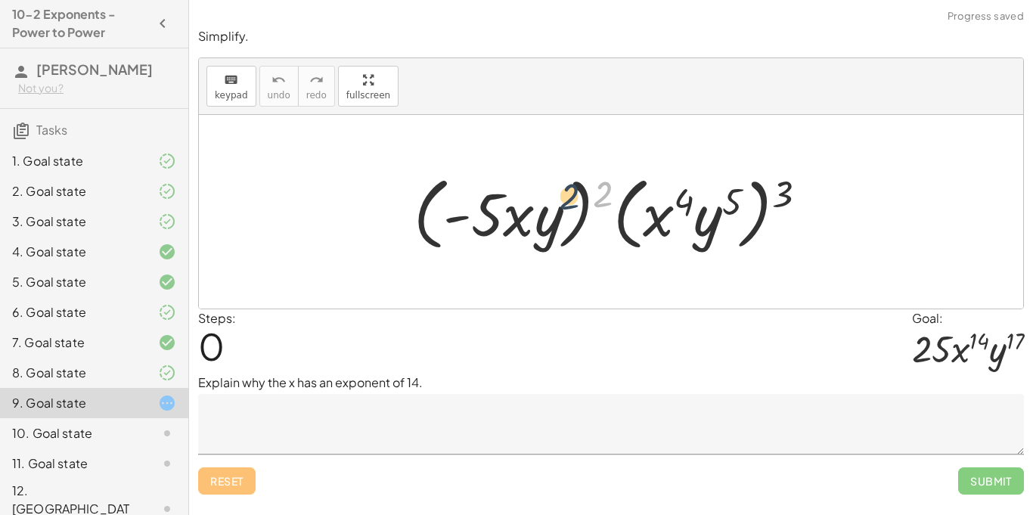
drag, startPoint x: 603, startPoint y: 197, endPoint x: 566, endPoint y: 200, distance: 37.1
click at [566, 200] on div at bounding box center [616, 212] width 421 height 87
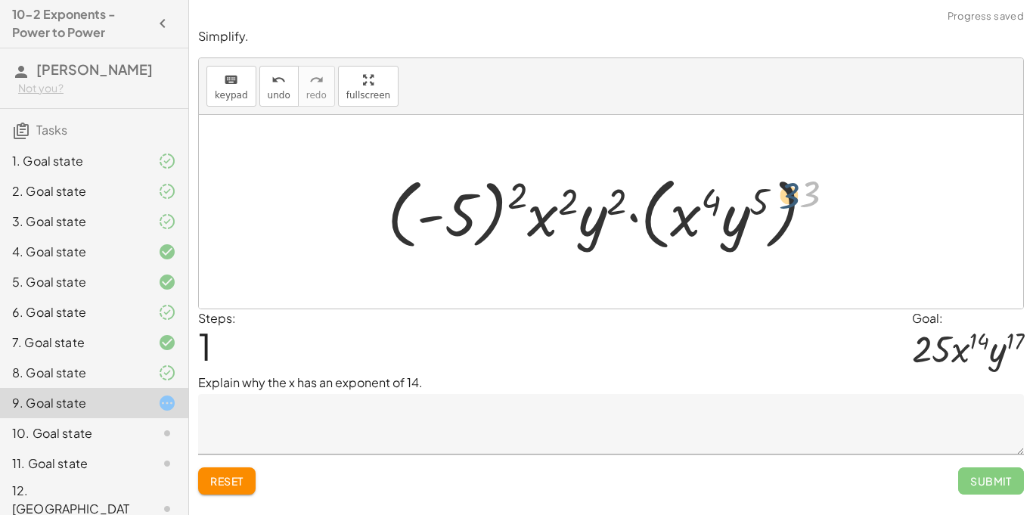
drag, startPoint x: 805, startPoint y: 195, endPoint x: 769, endPoint y: 198, distance: 35.7
click at [769, 198] on div at bounding box center [617, 212] width 475 height 87
drag, startPoint x: 804, startPoint y: 192, endPoint x: 749, endPoint y: 198, distance: 55.6
click at [749, 198] on div at bounding box center [617, 212] width 475 height 87
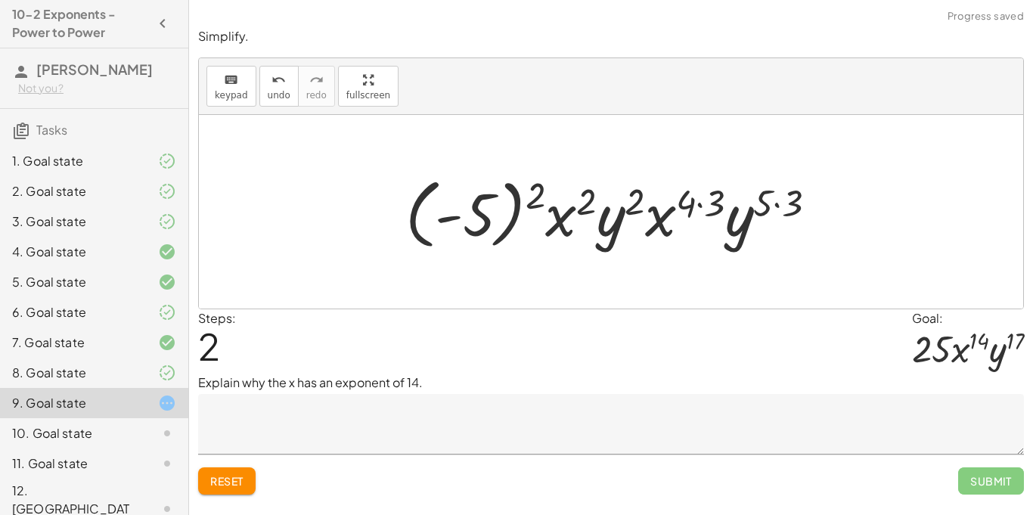
click at [538, 205] on div at bounding box center [617, 212] width 439 height 84
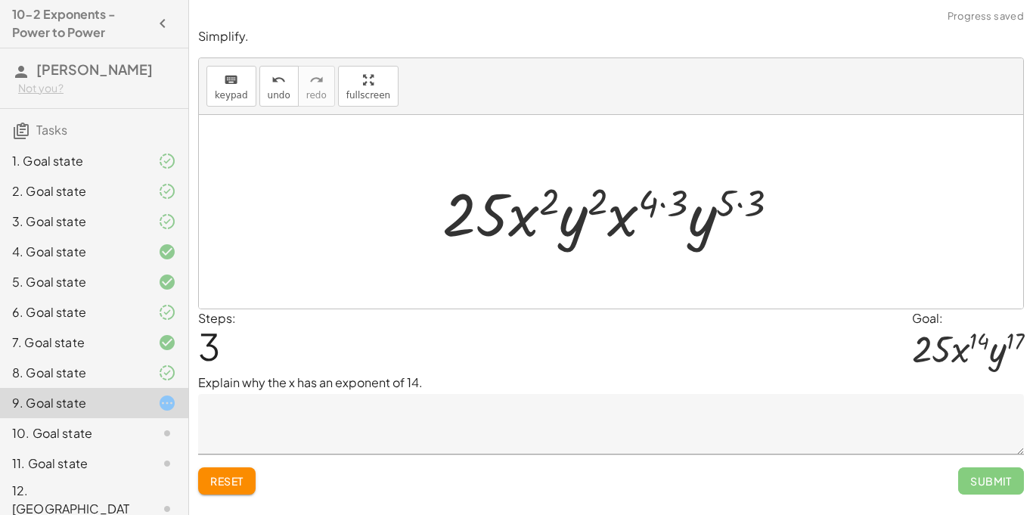
click at [545, 418] on textarea at bounding box center [611, 424] width 826 height 61
click at [592, 426] on textarea "**********" at bounding box center [611, 424] width 826 height 61
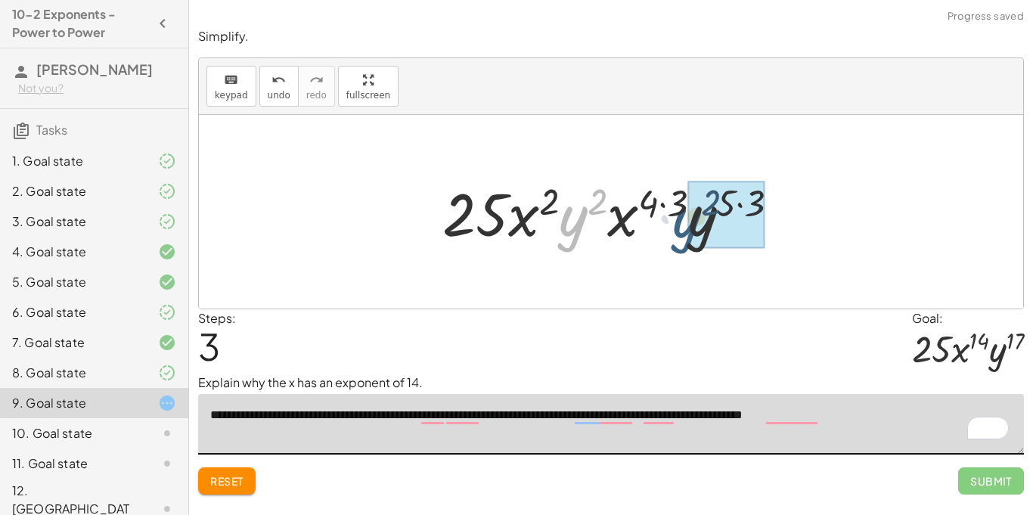
drag, startPoint x: 576, startPoint y: 231, endPoint x: 701, endPoint y: 234, distance: 124.1
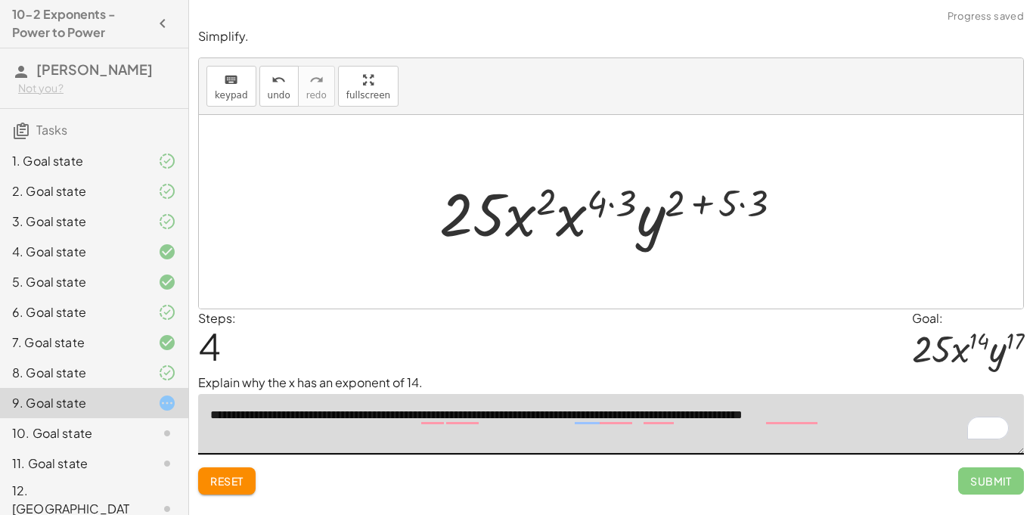
click at [712, 209] on div at bounding box center [617, 212] width 370 height 78
click at [745, 205] on div at bounding box center [617, 212] width 370 height 78
click at [745, 205] on div at bounding box center [616, 212] width 353 height 78
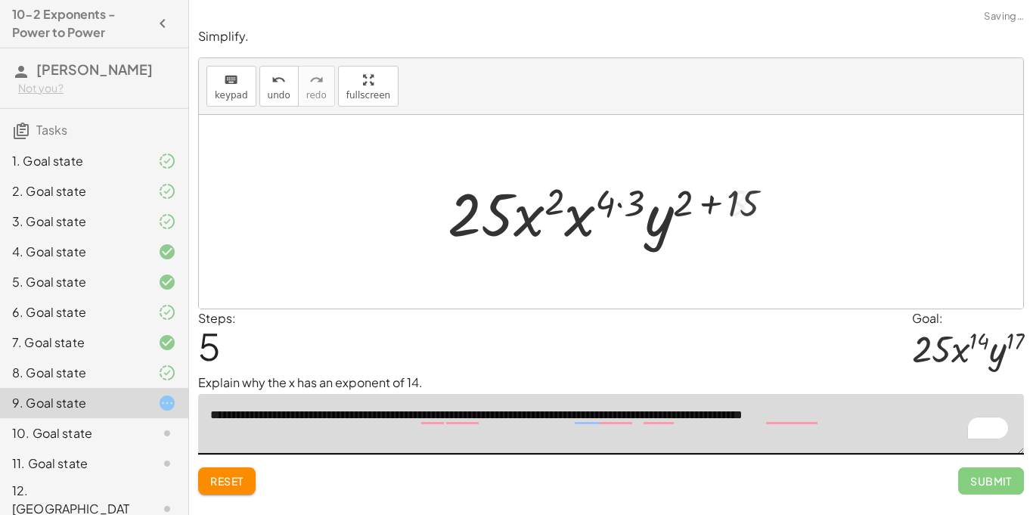
click at [722, 204] on div at bounding box center [616, 212] width 353 height 78
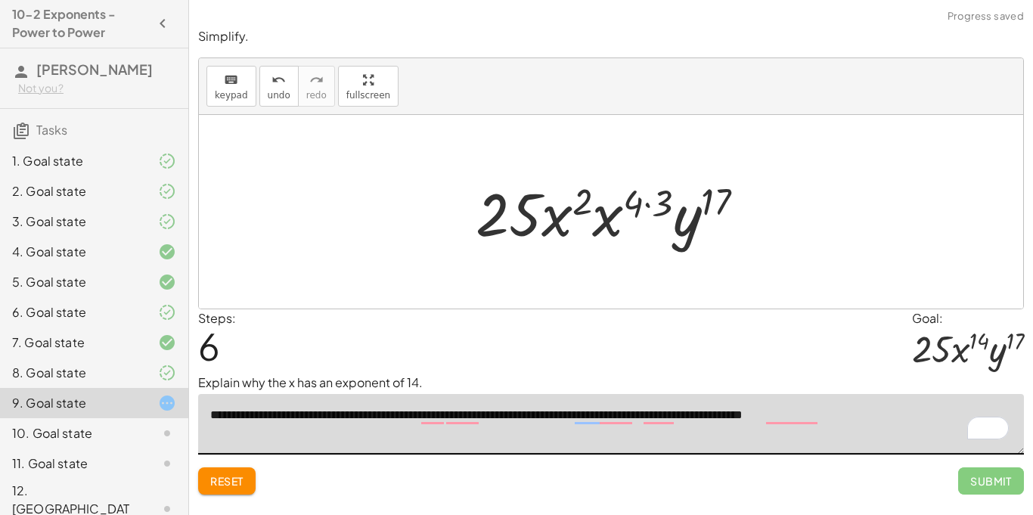
click at [645, 203] on div at bounding box center [616, 212] width 297 height 78
click at [645, 203] on div at bounding box center [617, 212] width 280 height 78
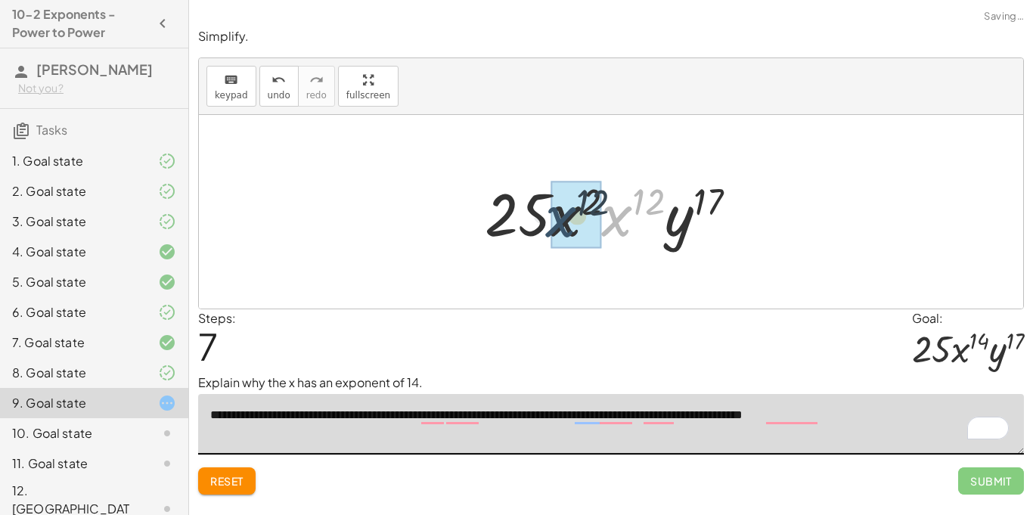
drag, startPoint x: 629, startPoint y: 210, endPoint x: 569, endPoint y: 210, distance: 59.8
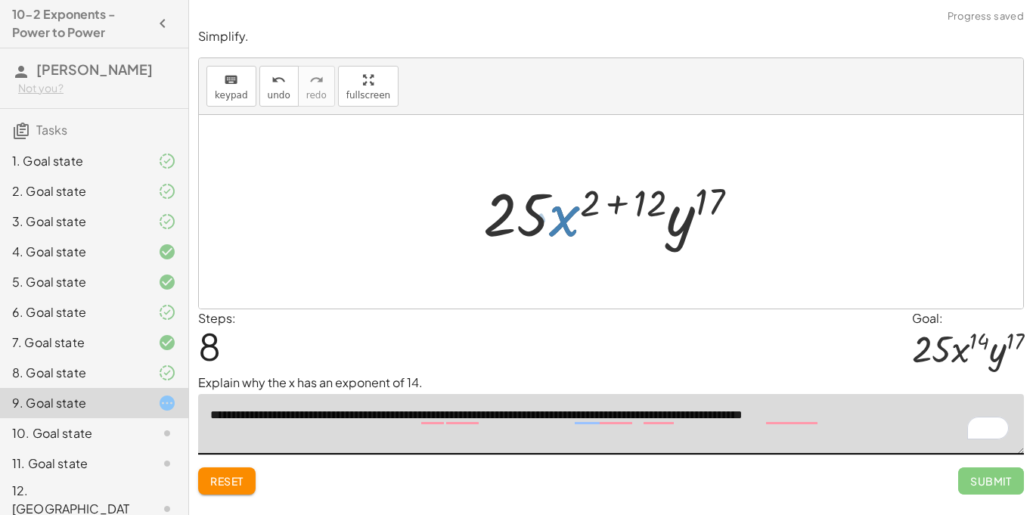
click at [620, 197] on div at bounding box center [617, 212] width 282 height 78
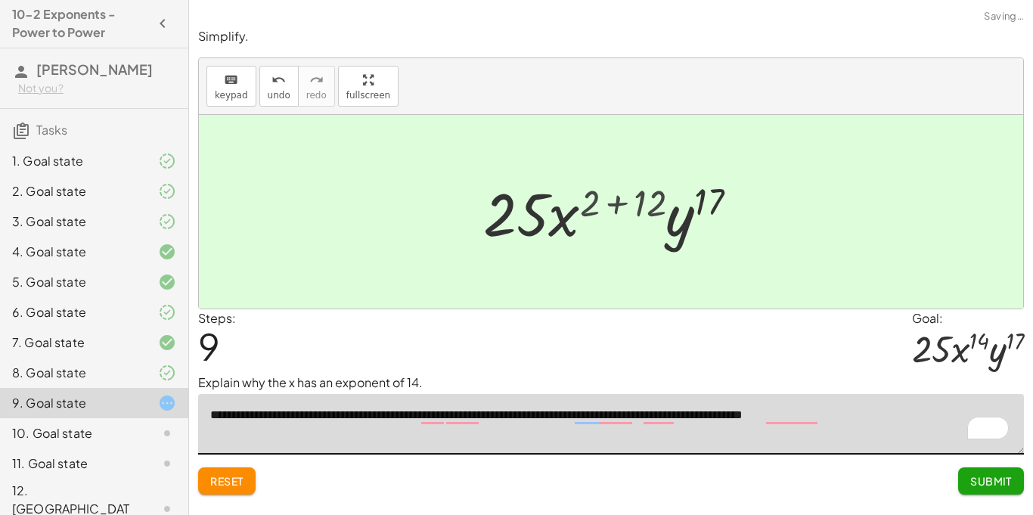
click at [620, 197] on div at bounding box center [616, 212] width 228 height 78
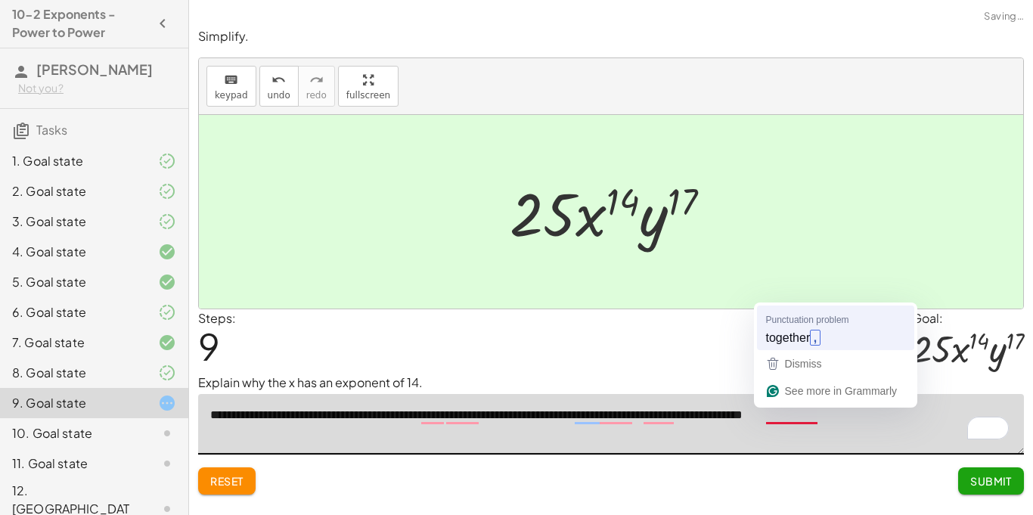
type textarea "**********"
